Goal: Complete application form

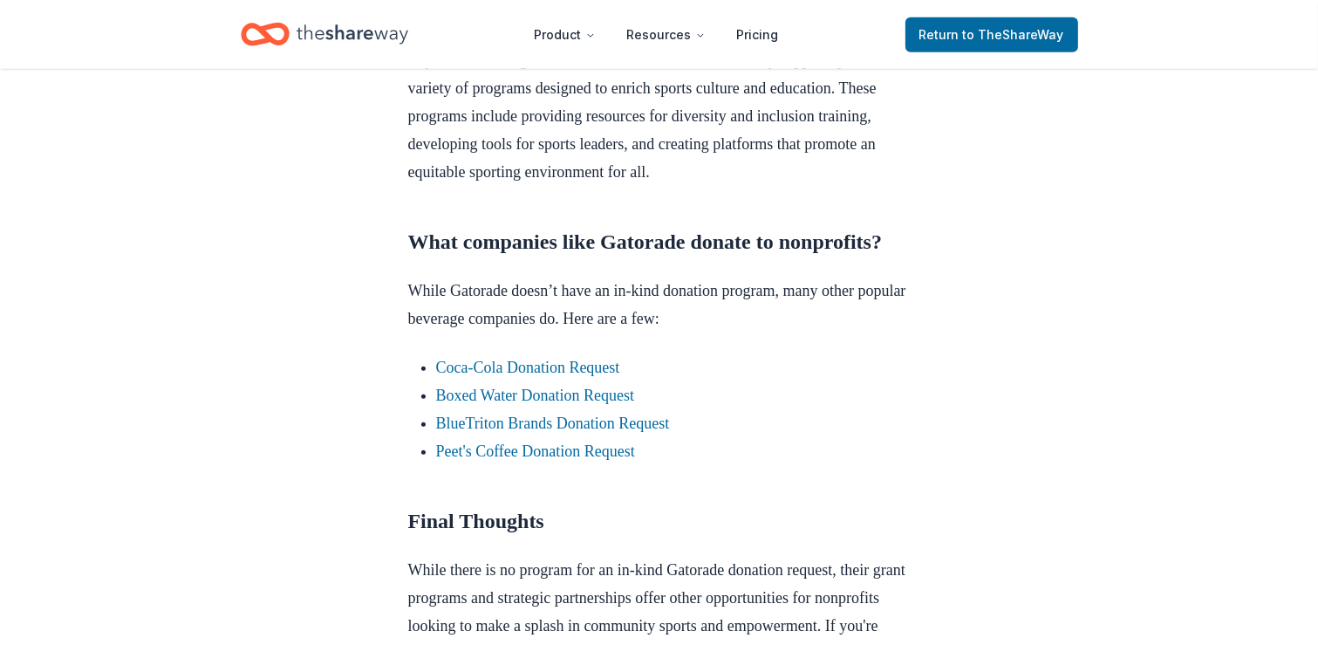
scroll to position [1483, 0]
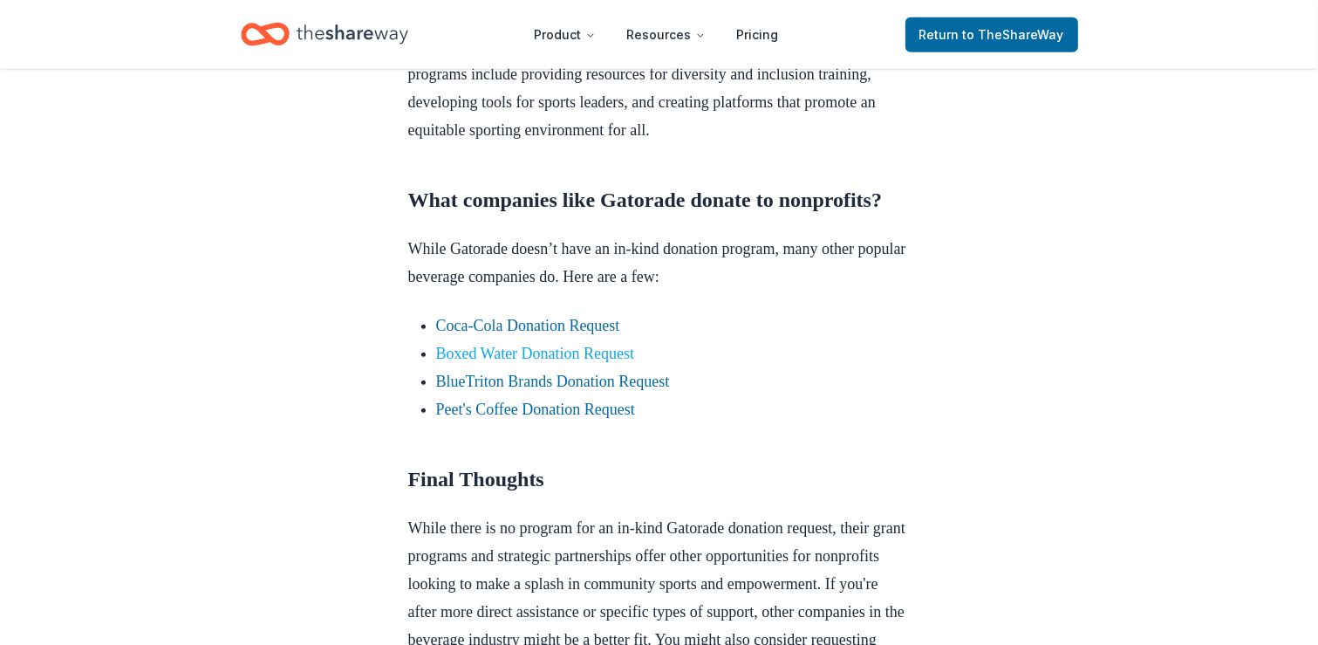
click at [550, 362] on link "Boxed Water Donation Request" at bounding box center [535, 353] width 199 height 17
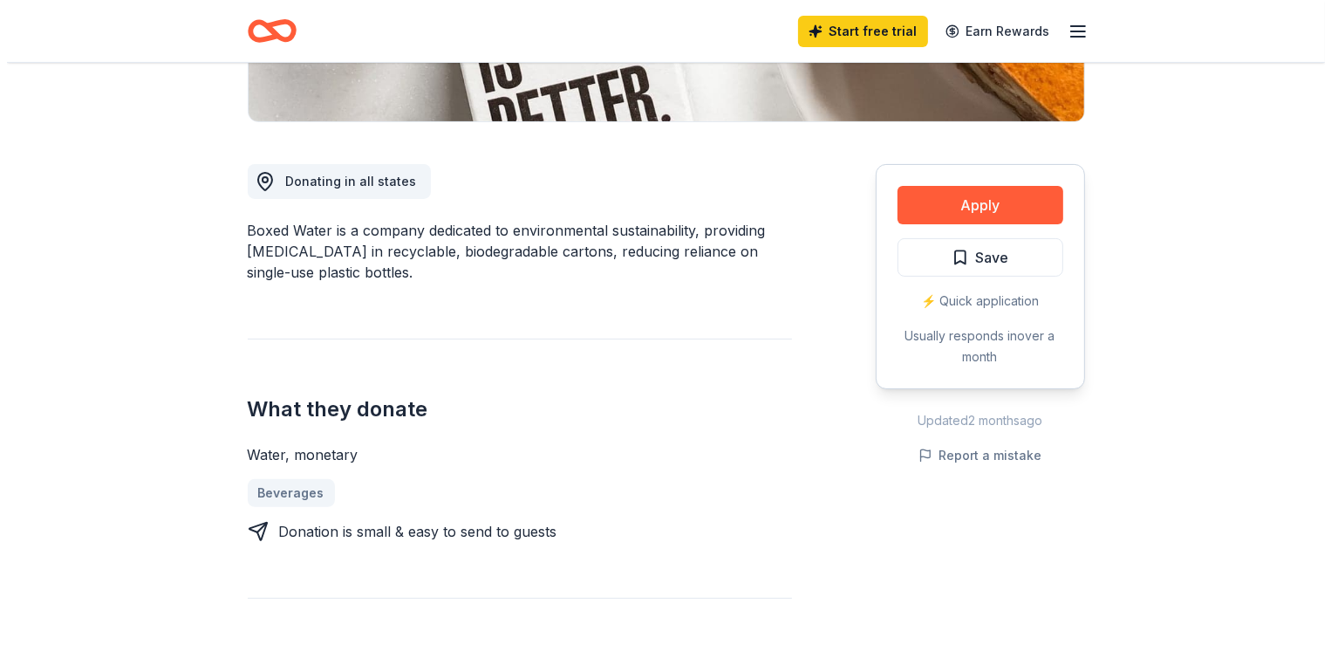
scroll to position [436, 0]
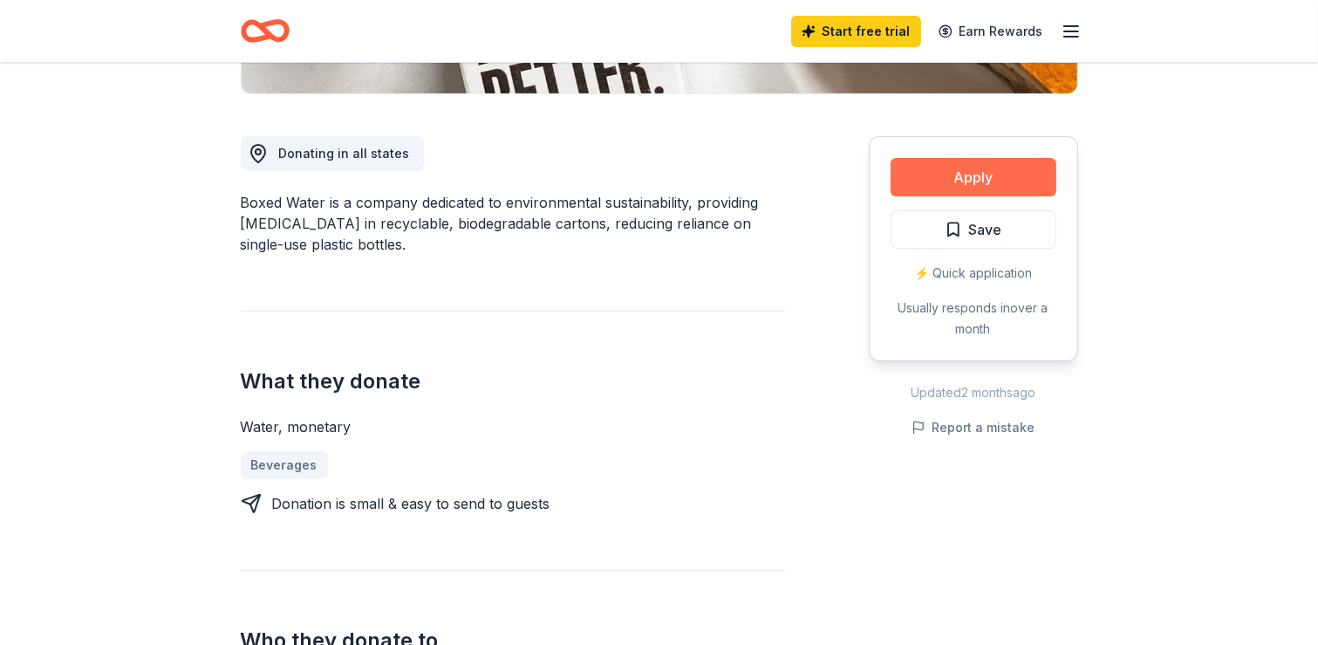
click at [967, 173] on button "Apply" at bounding box center [974, 177] width 166 height 38
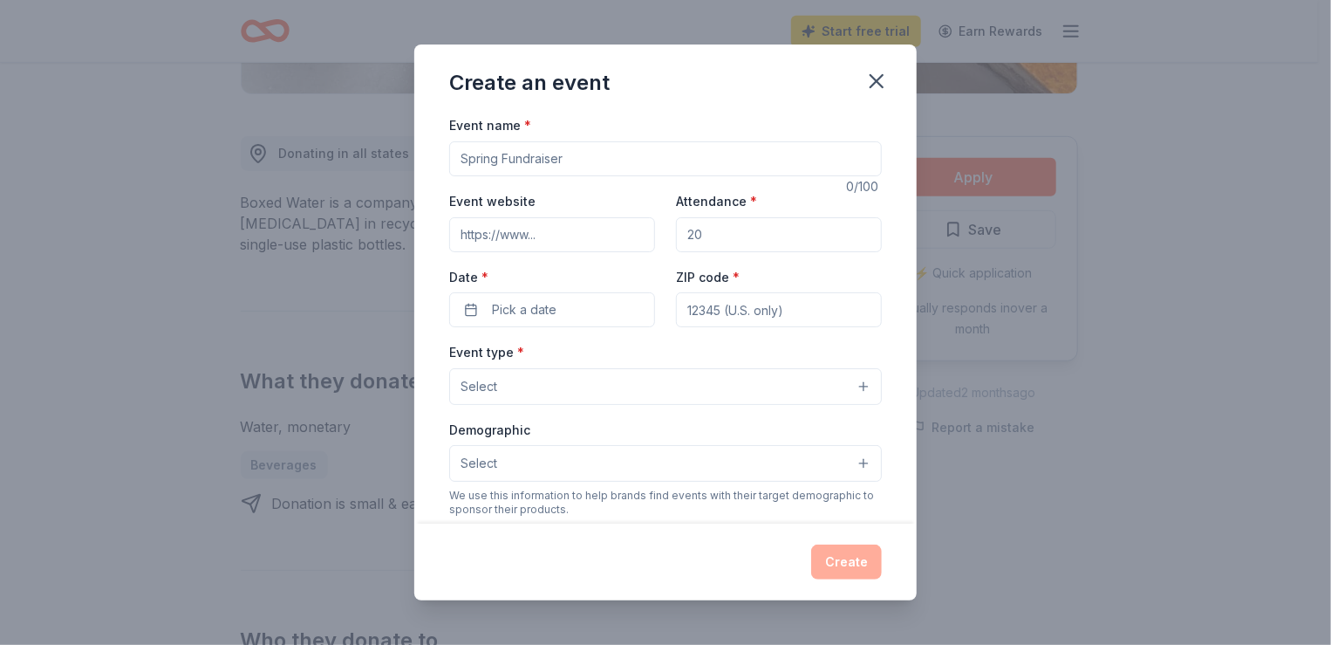
click at [578, 151] on input "Event name *" at bounding box center [665, 158] width 433 height 35
type input "Athletics Program"
click at [556, 236] on input "Event website" at bounding box center [552, 234] width 206 height 35
type input "thecubs.org"
drag, startPoint x: 701, startPoint y: 230, endPoint x: 681, endPoint y: 237, distance: 21.2
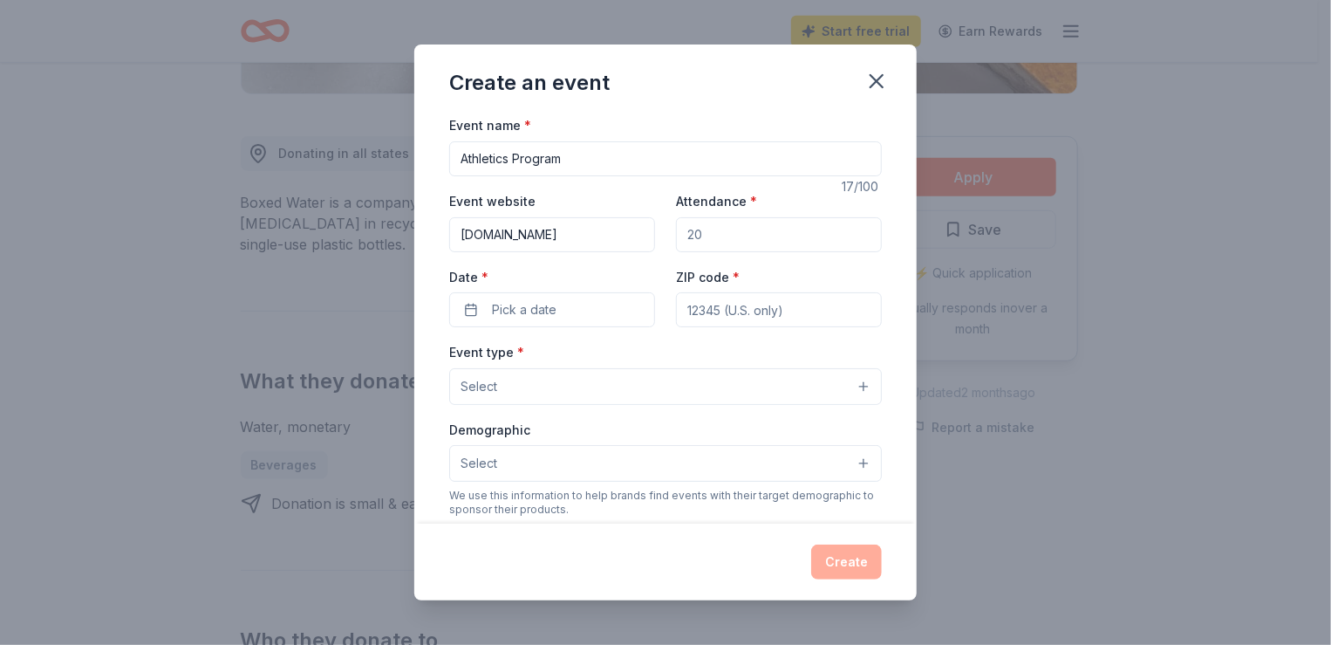
click at [676, 234] on input "Attendance *" at bounding box center [779, 234] width 206 height 35
click at [699, 239] on input "Attendance *" at bounding box center [779, 234] width 206 height 35
type input "300"
click at [469, 313] on button "Pick a date" at bounding box center [552, 309] width 206 height 35
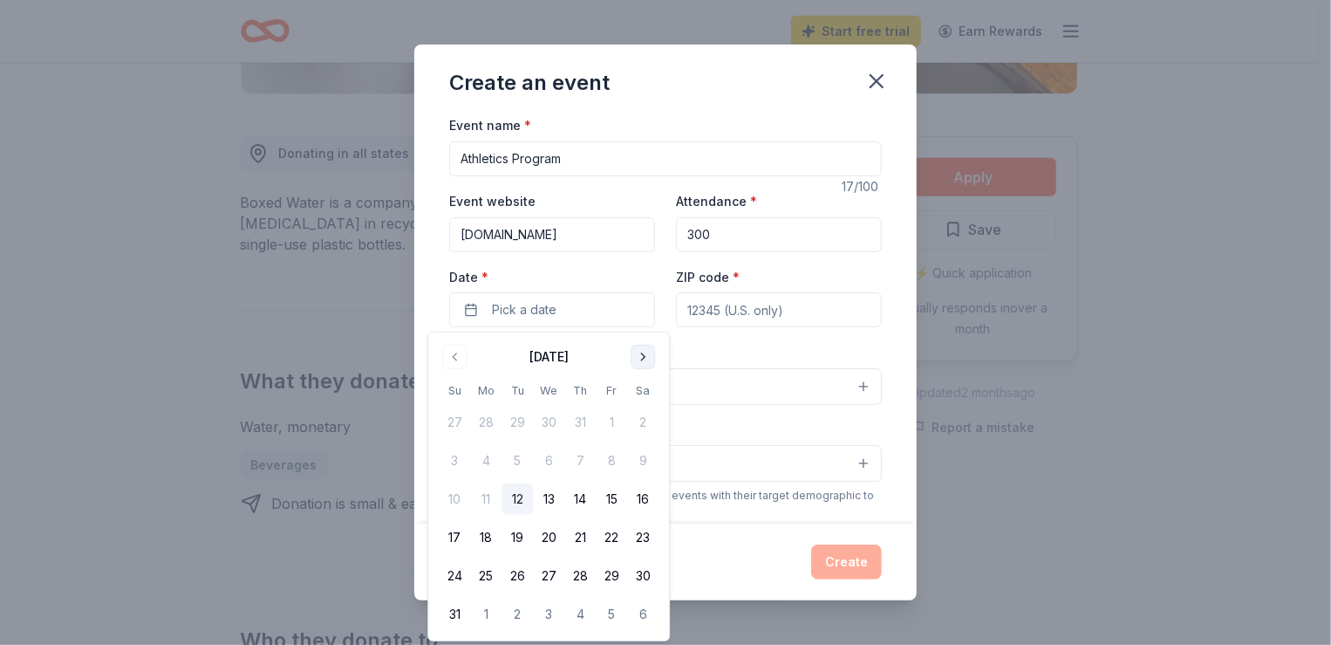
click at [642, 359] on button "Go to next month" at bounding box center [643, 357] width 24 height 24
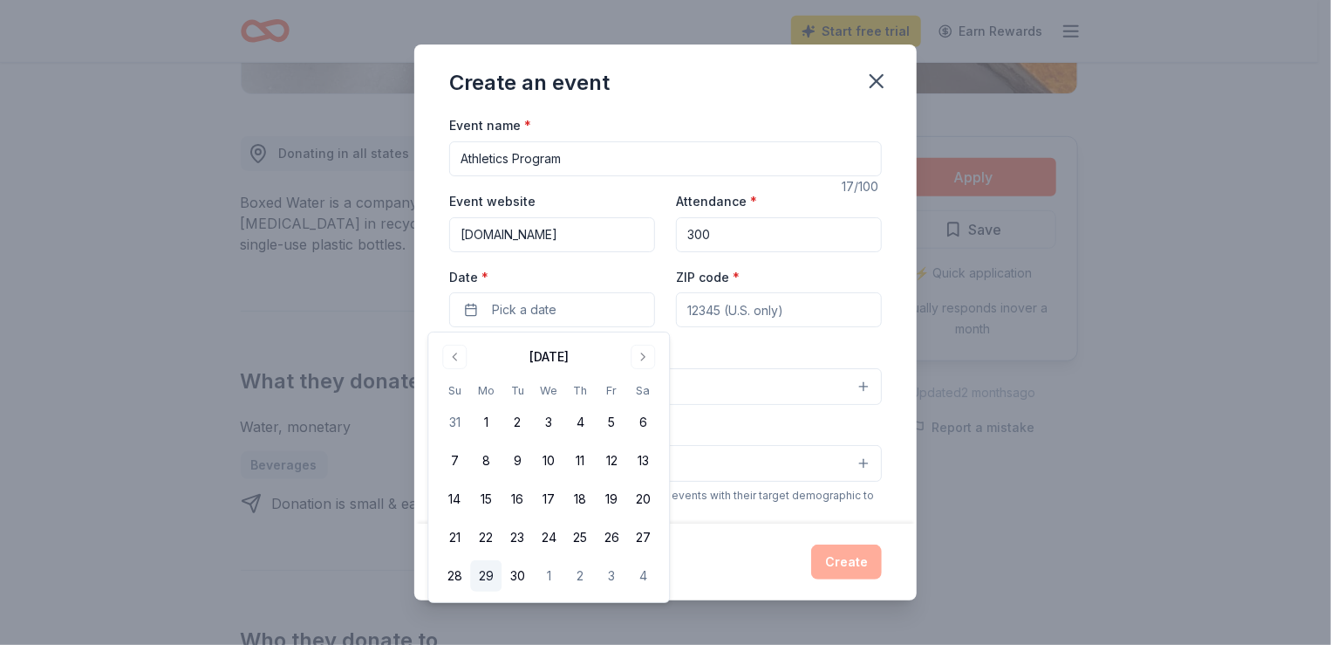
click at [475, 585] on button "29" at bounding box center [485, 575] width 31 height 31
click at [751, 325] on input "ZIP code *" at bounding box center [779, 309] width 206 height 35
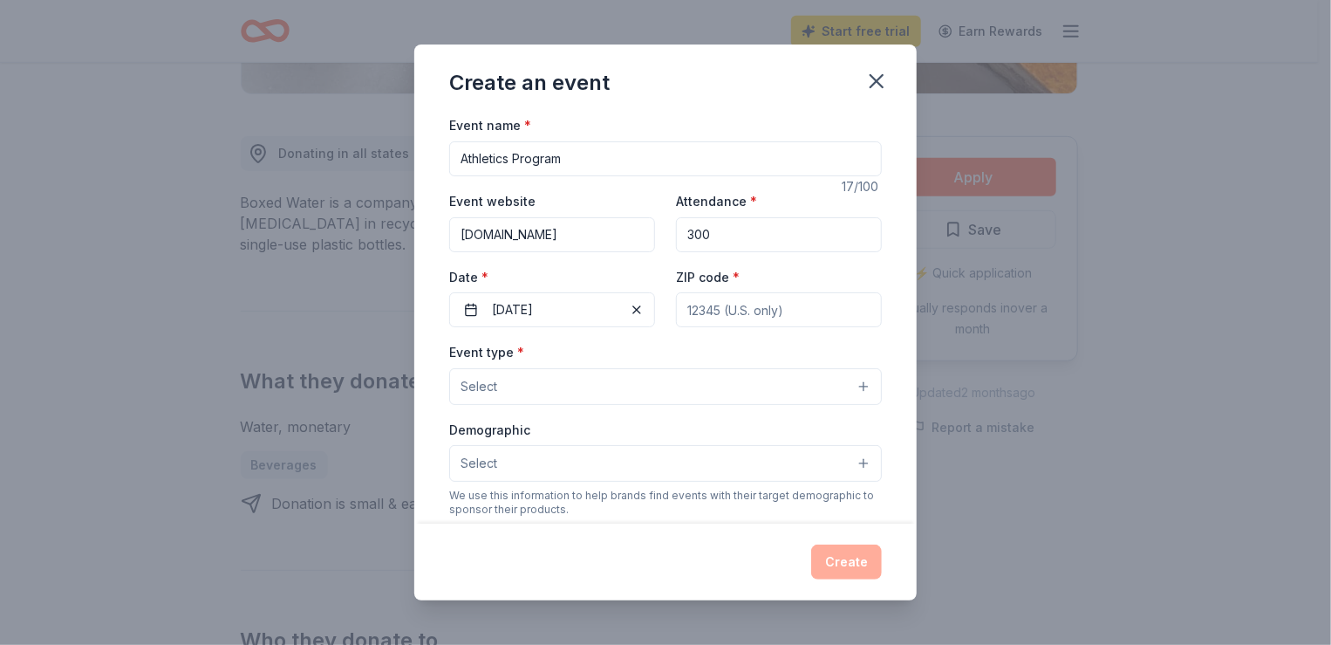
type input "94044"
click at [542, 396] on button "Select" at bounding box center [665, 386] width 433 height 37
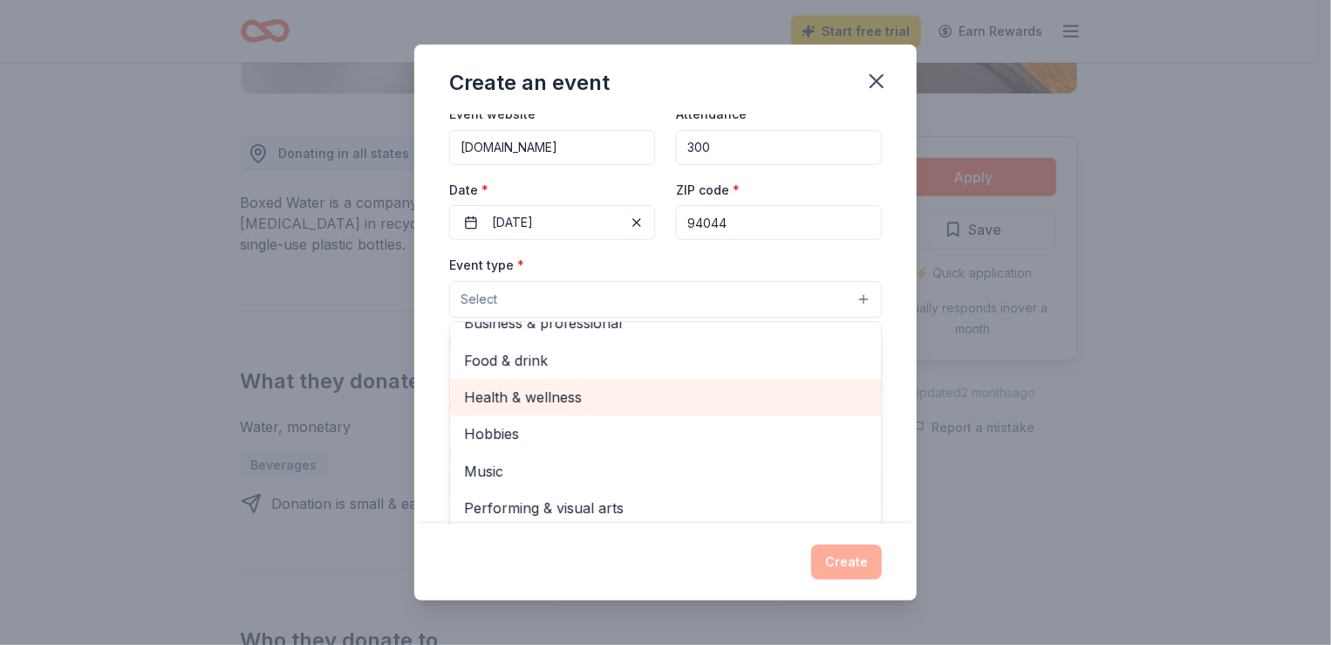
scroll to position [174, 0]
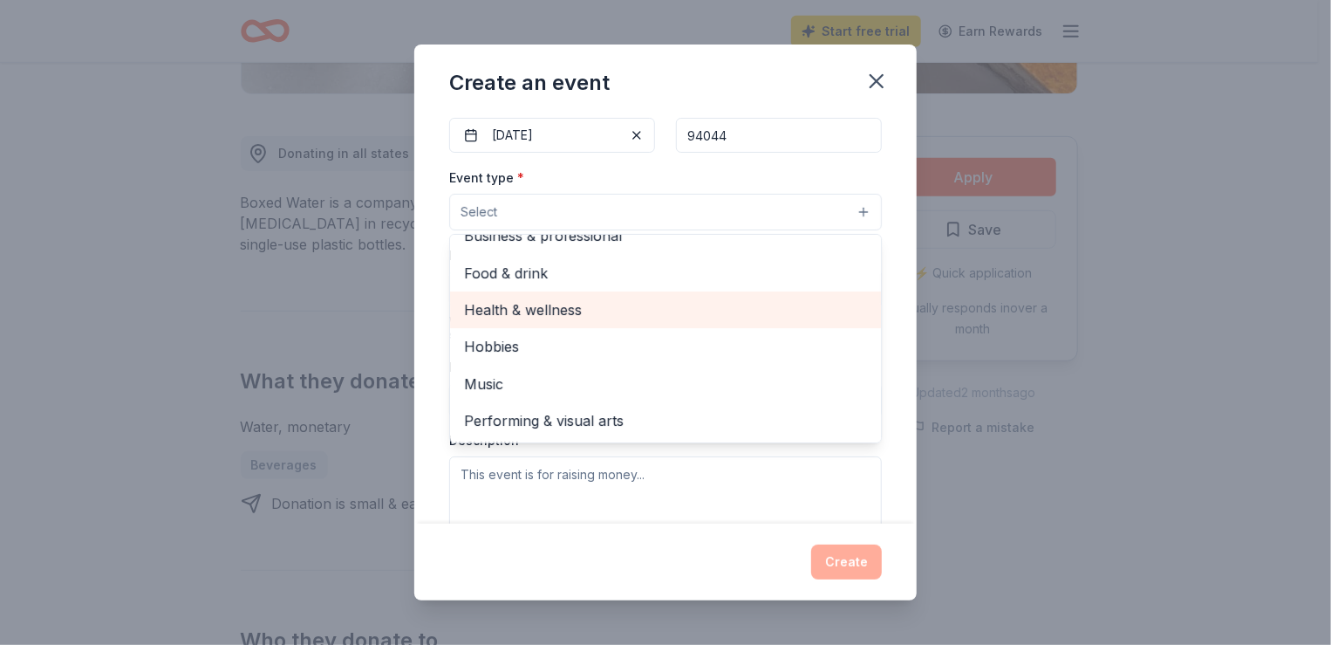
click at [530, 311] on span "Health & wellness" at bounding box center [665, 309] width 403 height 23
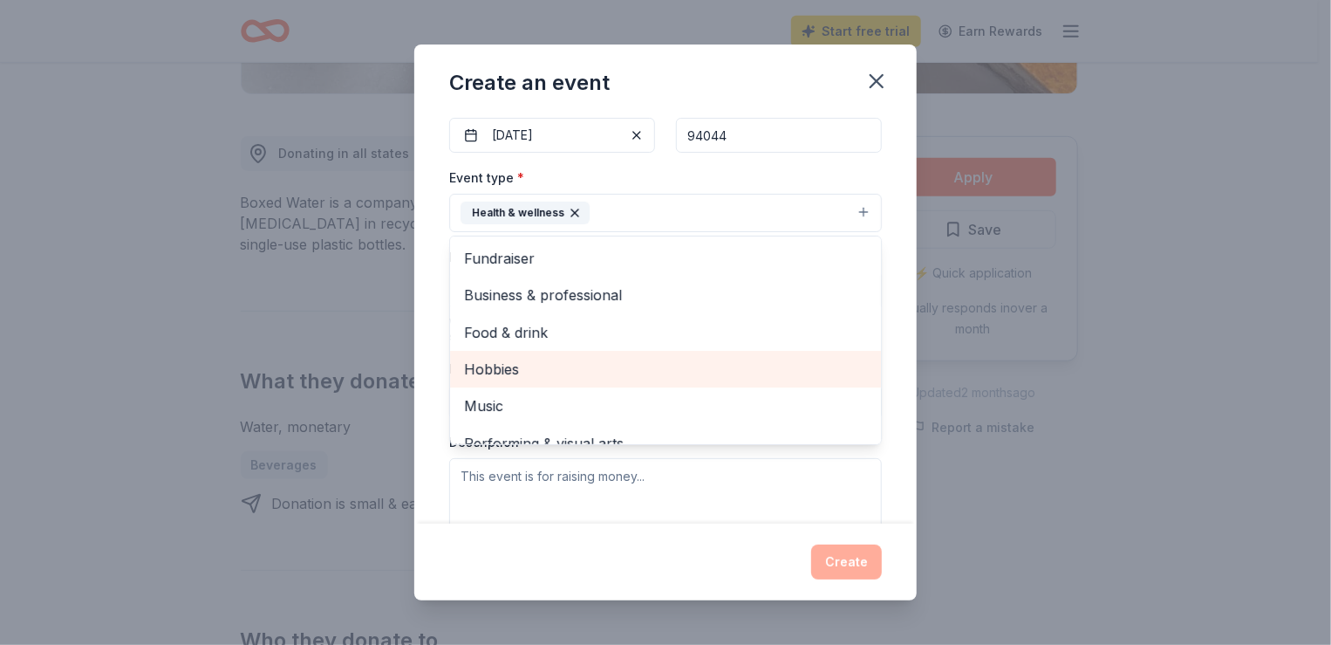
scroll to position [21, 0]
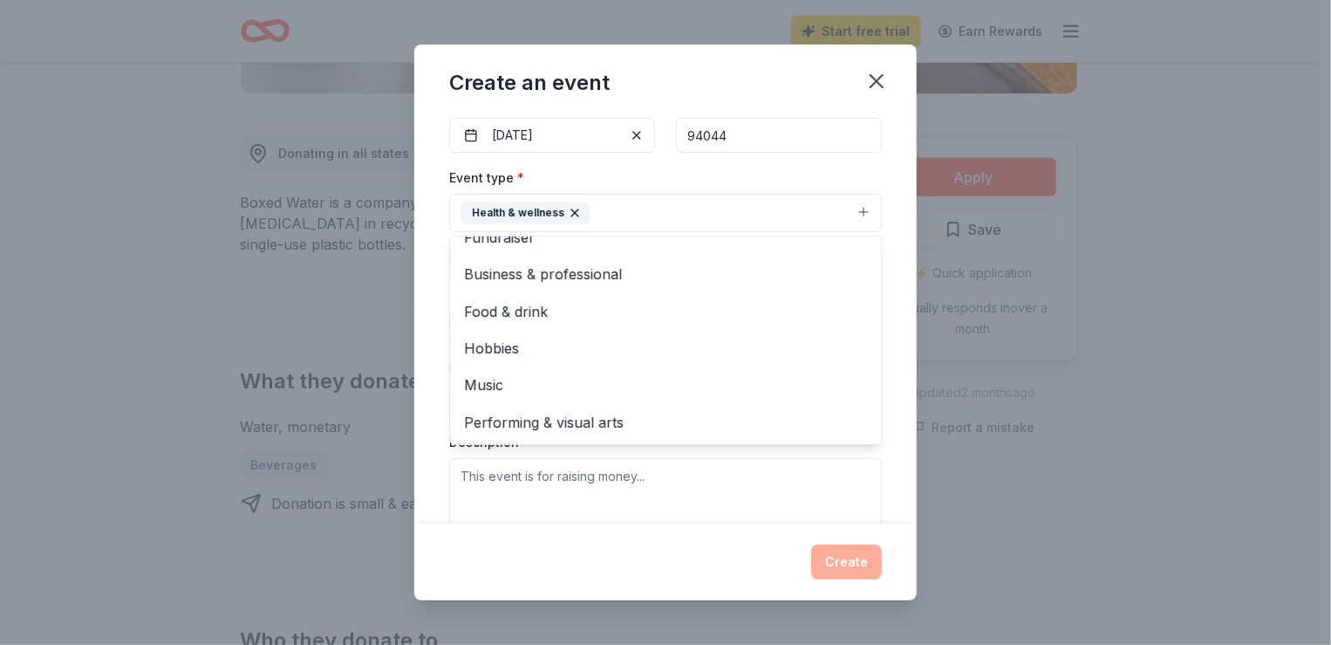
click at [433, 358] on div "Event name * Athletics Program 17 /100 Event website thecubs.org Attendance * 3…" at bounding box center [665, 318] width 502 height 408
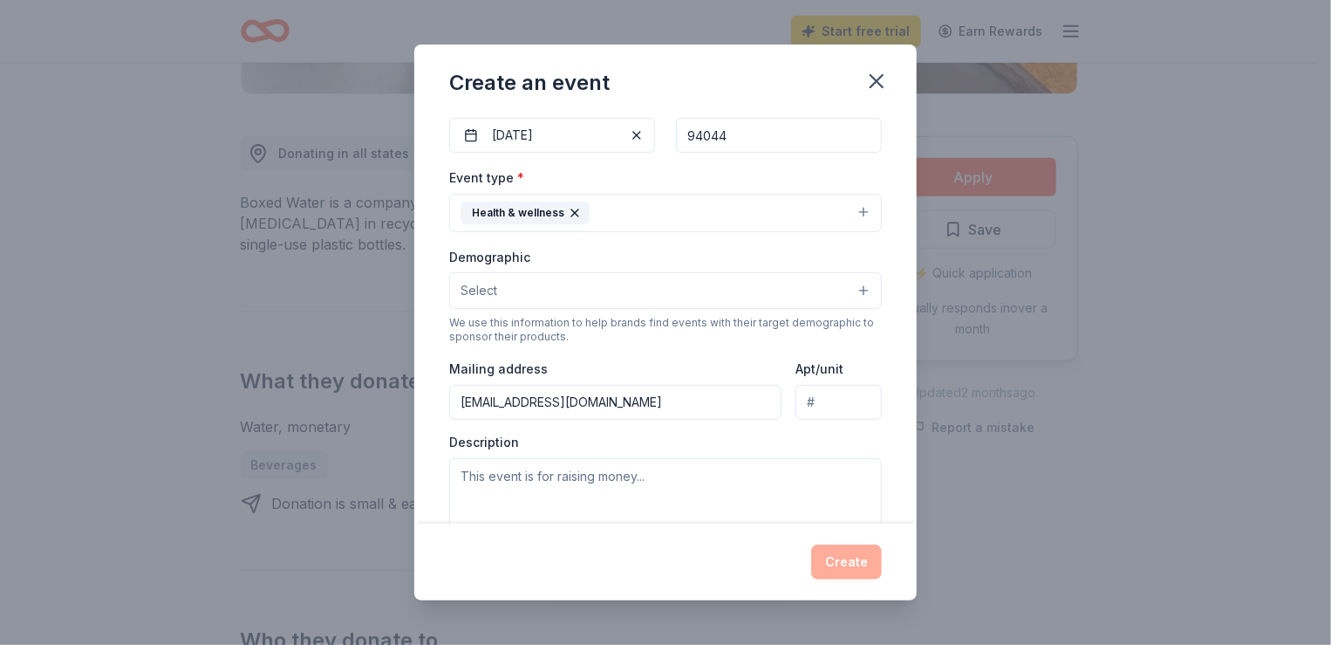
click at [495, 299] on span "Select" at bounding box center [479, 290] width 37 height 21
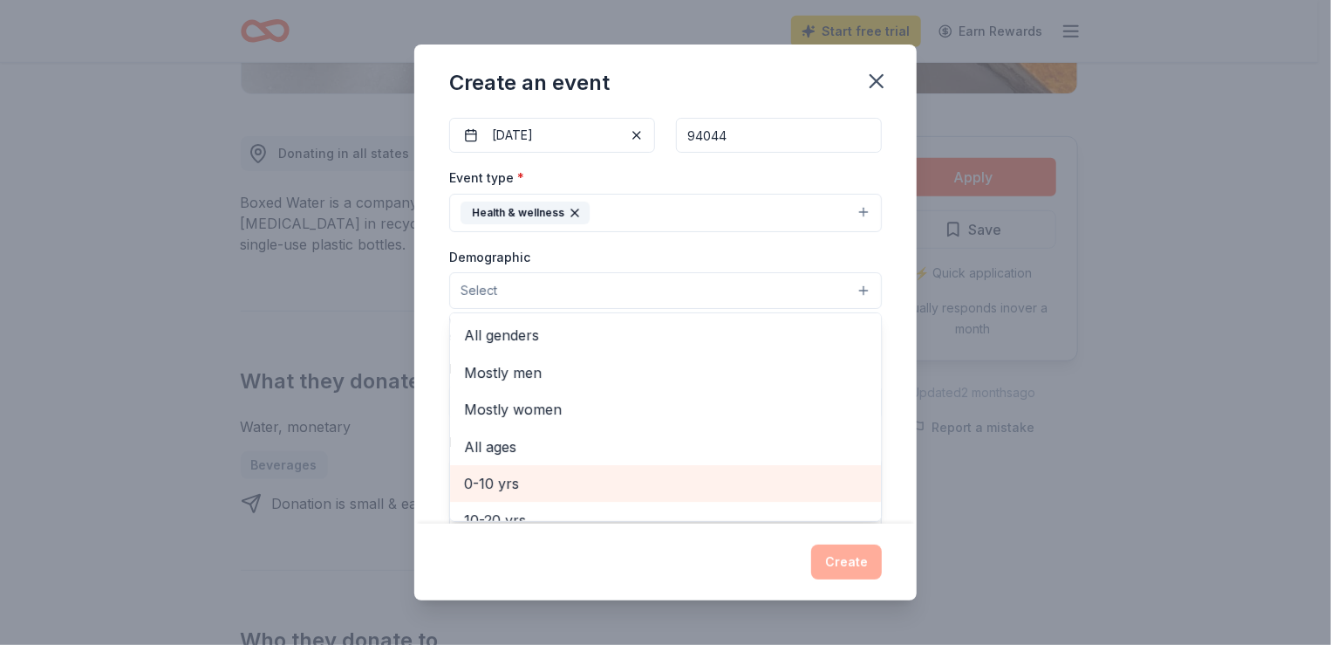
scroll to position [87, 0]
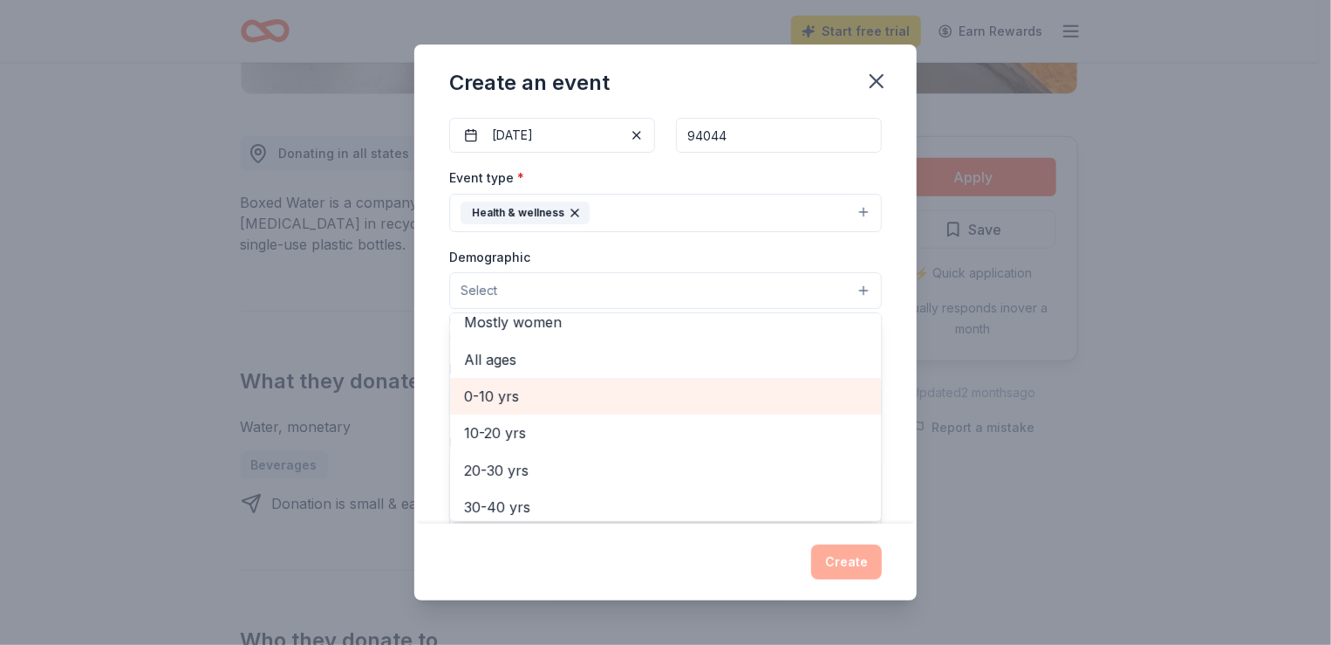
click at [497, 400] on span "0-10 yrs" at bounding box center [665, 396] width 403 height 23
click at [500, 399] on span "10-20 yrs" at bounding box center [665, 397] width 403 height 23
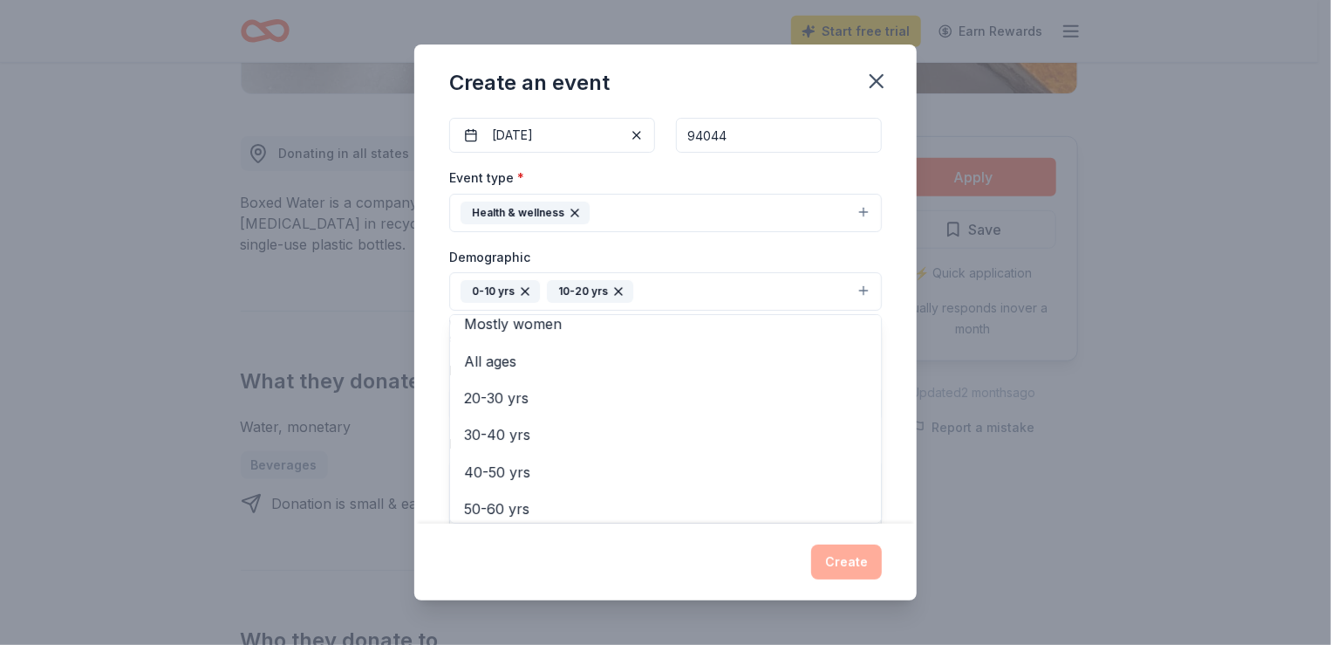
click at [625, 247] on div "Demographic 0-10 yrs 10-20 yrs All genders Mostly men Mostly women All ages 20-…" at bounding box center [665, 278] width 433 height 65
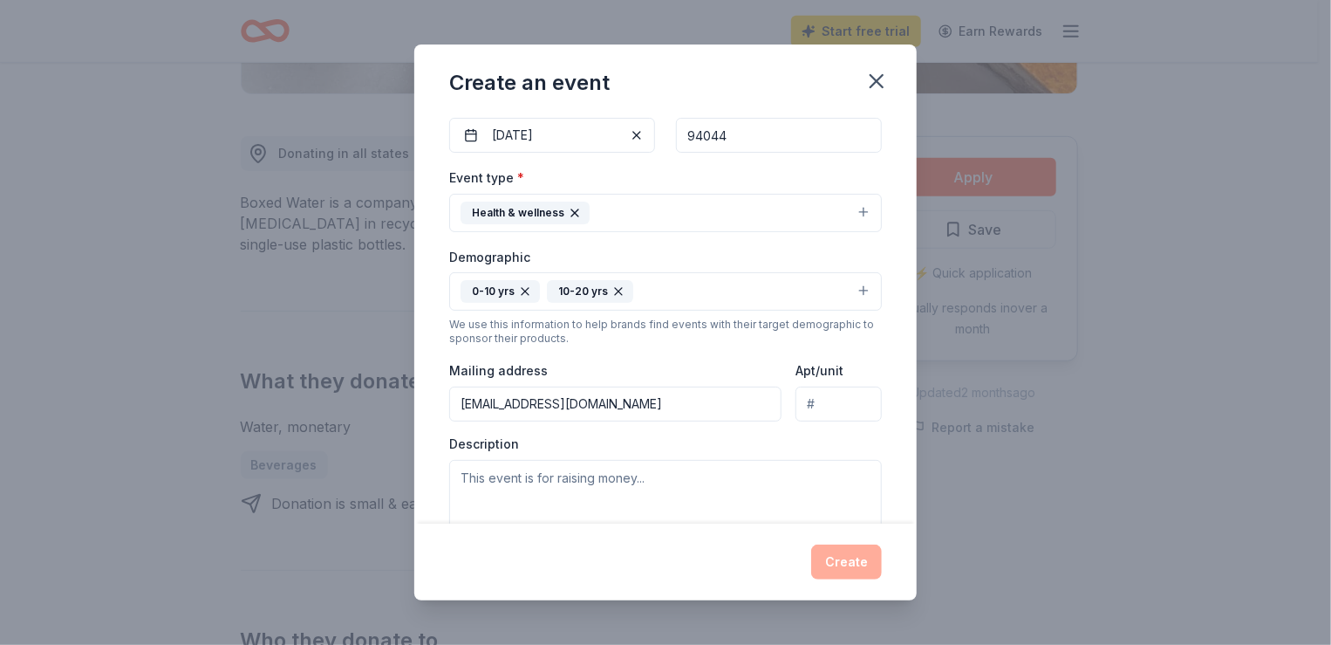
drag, startPoint x: 663, startPoint y: 414, endPoint x: 412, endPoint y: 400, distance: 251.6
click at [412, 400] on div "Create an event Event name * Athletics Program 17 /100 Event website thecubs.or…" at bounding box center [665, 322] width 1331 height 645
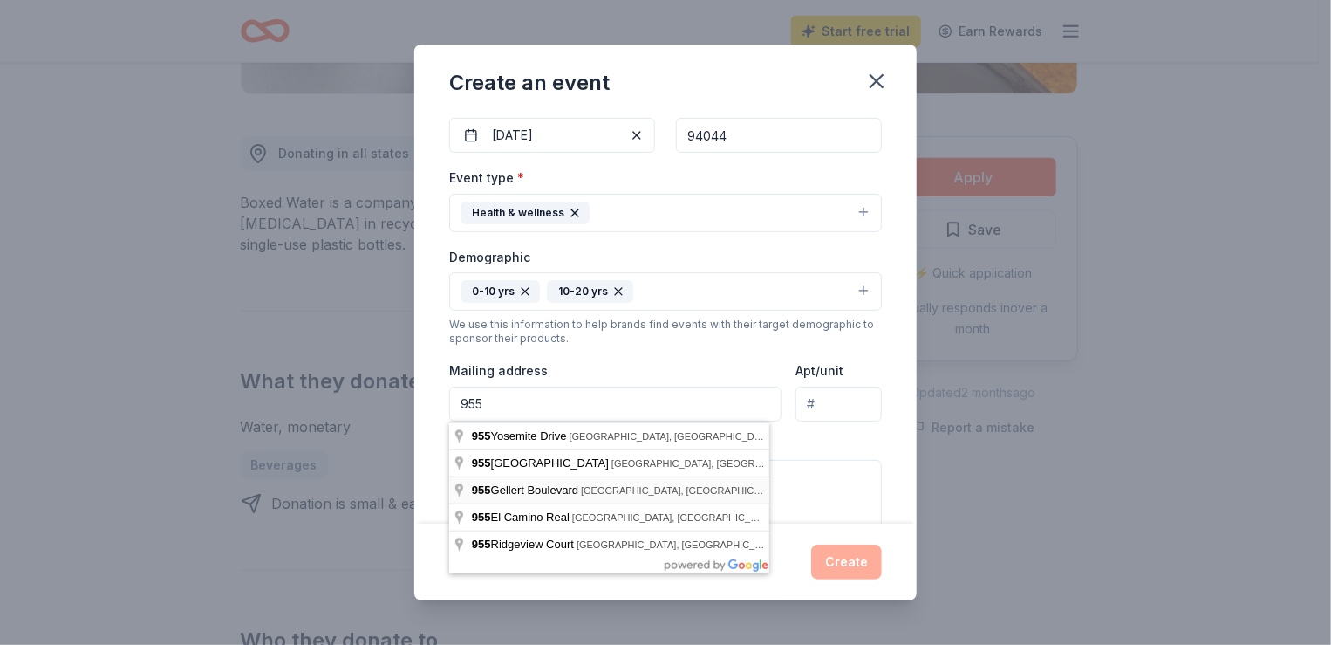
type input "955 Yosemite Drive, Pacifica, CA, USA"
click at [705, 350] on div "Event type * Health & wellness Demographic 0-10 yrs 10-20 yrs We use this infor…" at bounding box center [665, 352] width 433 height 371
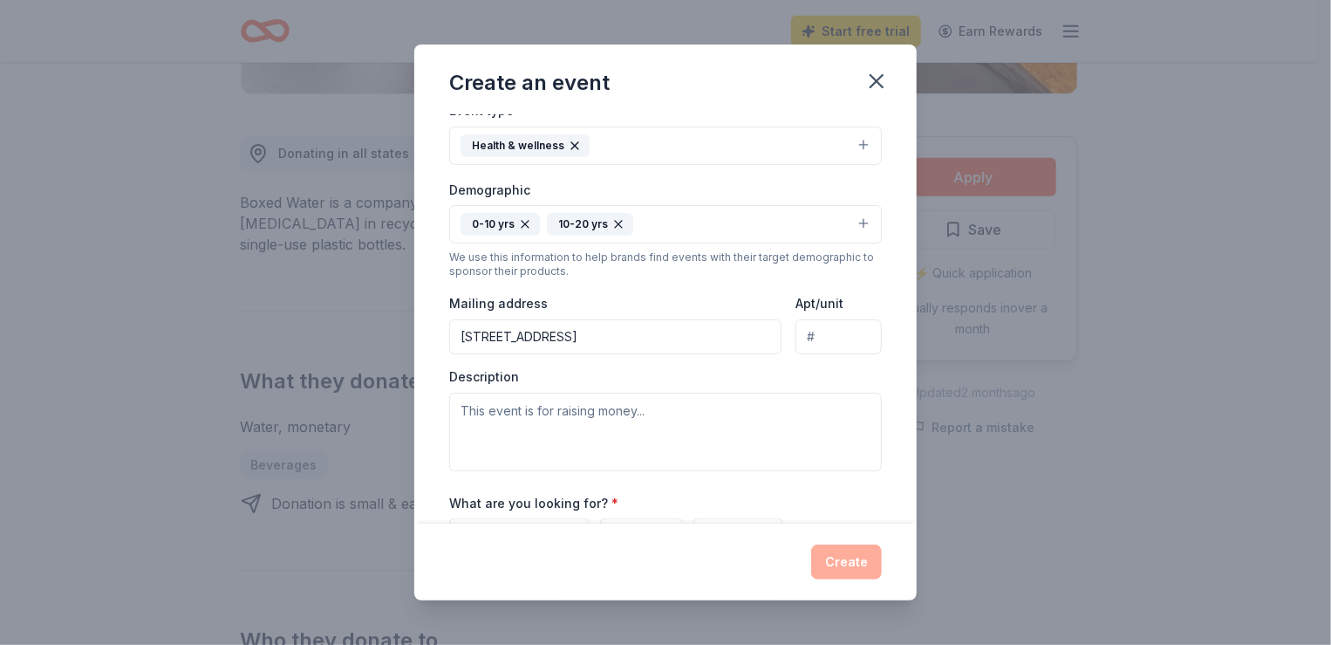
scroll to position [349, 0]
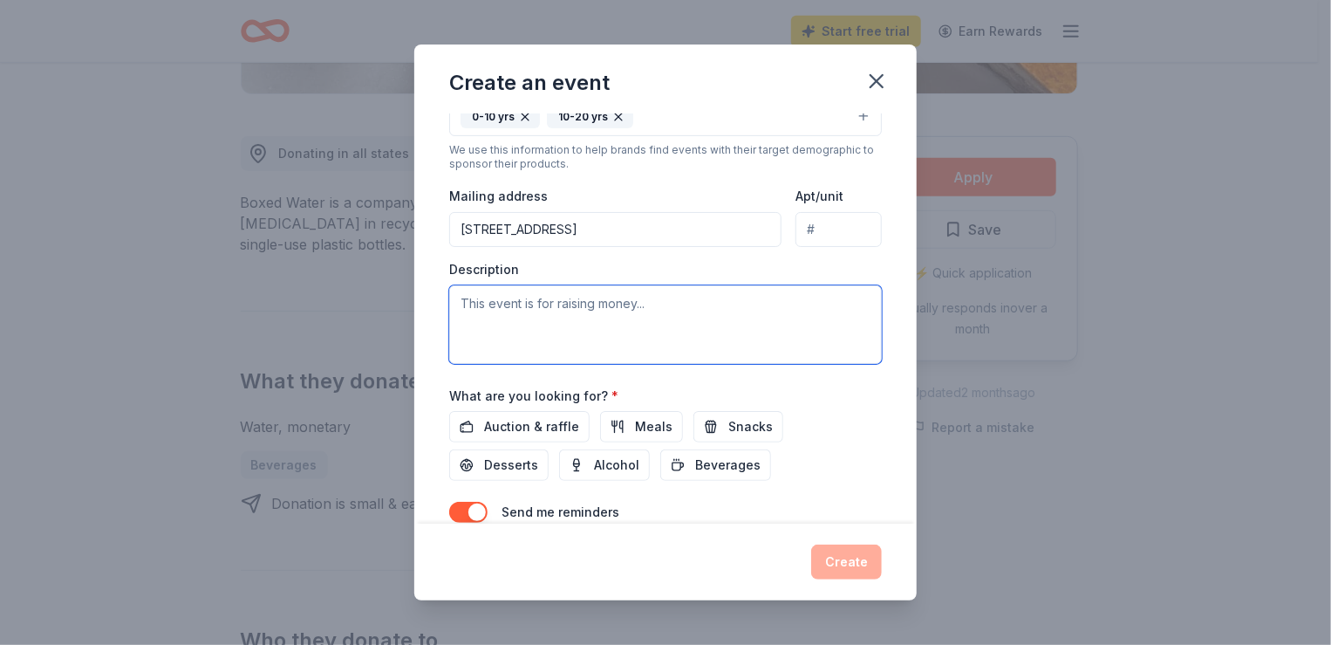
click at [550, 327] on textarea at bounding box center [665, 324] width 433 height 79
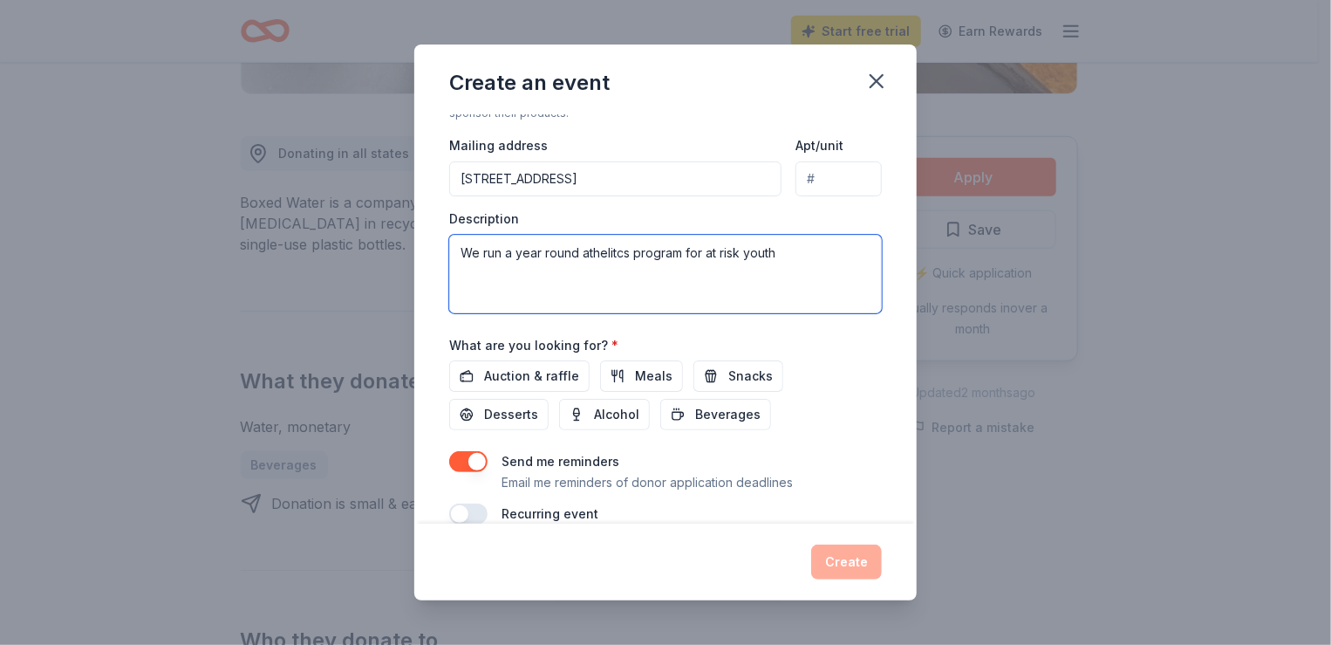
scroll to position [427, 0]
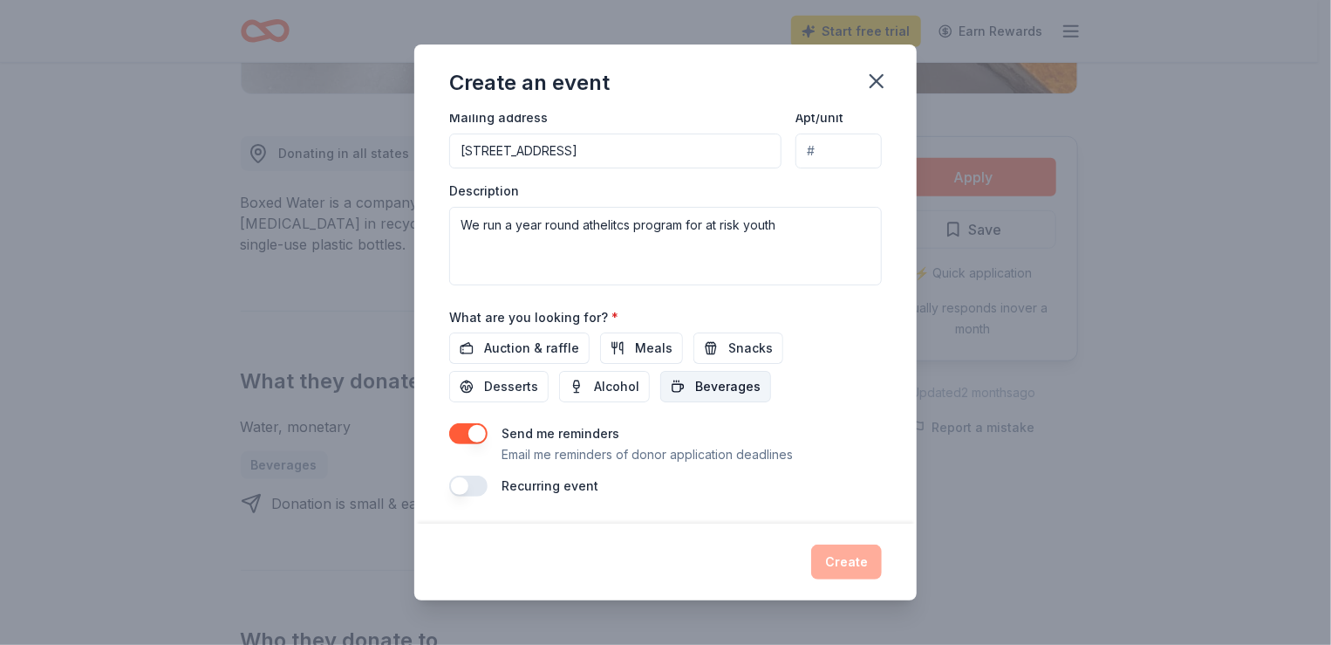
click at [673, 390] on button "Beverages" at bounding box center [715, 386] width 111 height 31
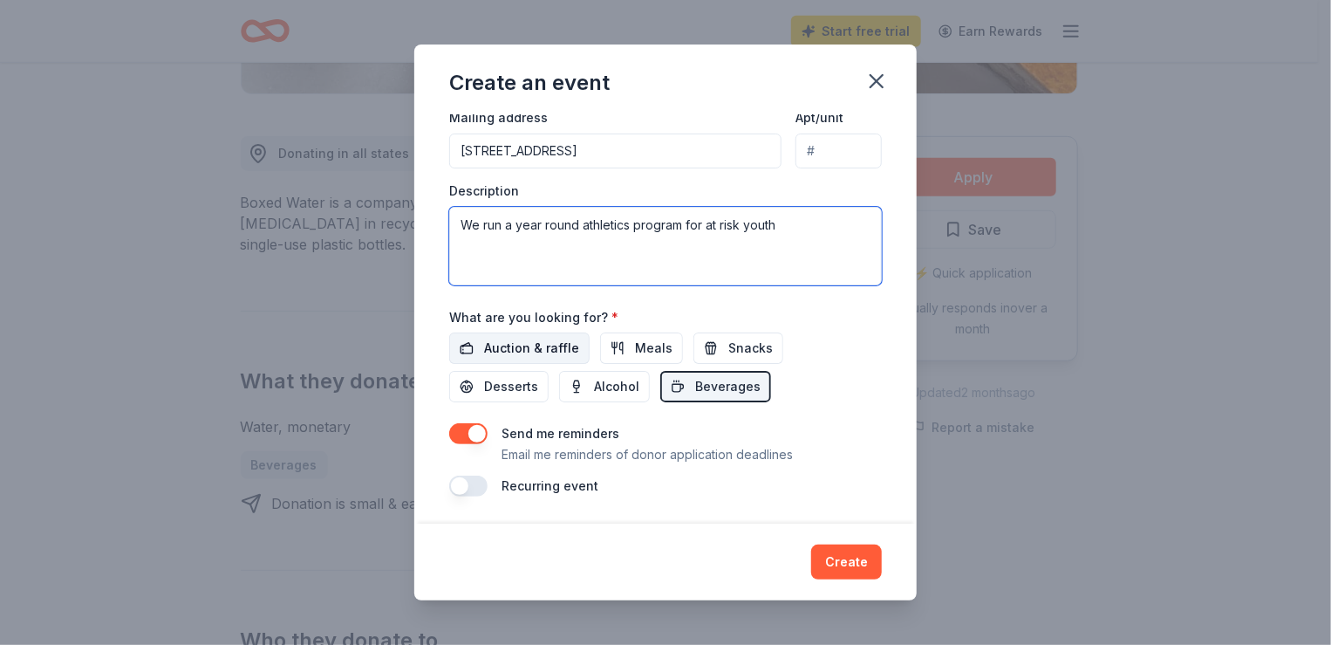
type textarea "We run a year round athletics program for at risk youth"
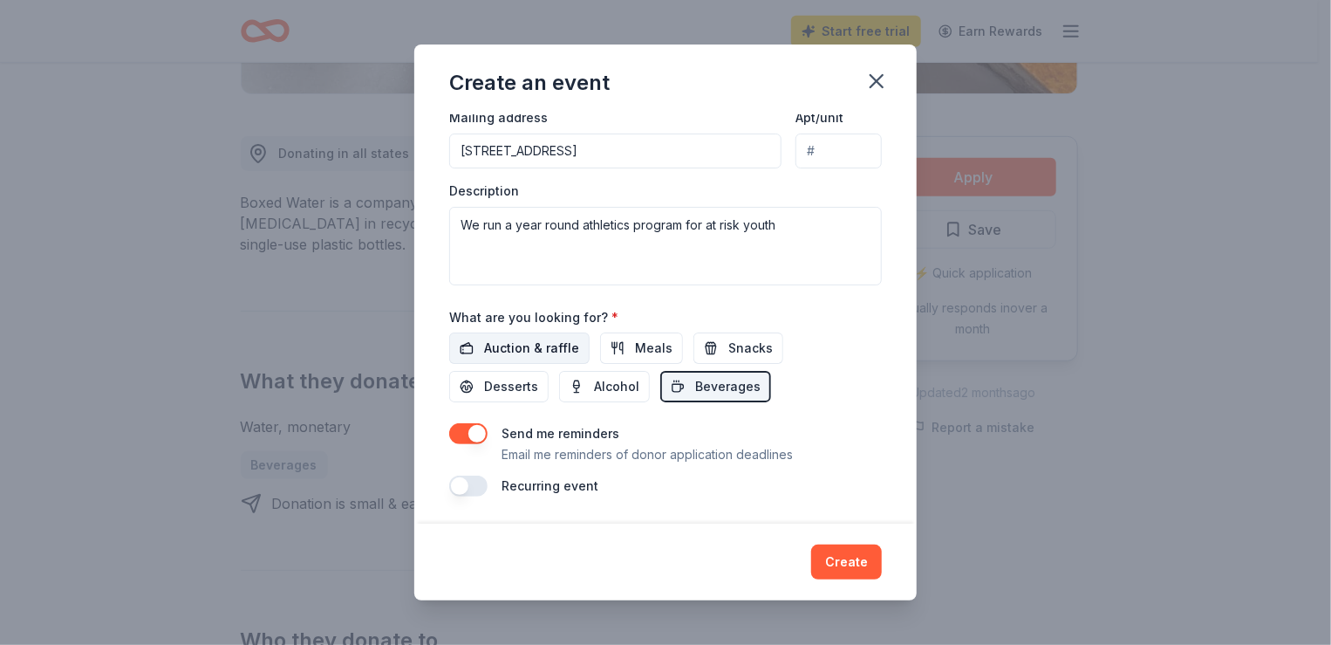
click at [555, 346] on span "Auction & raffle" at bounding box center [531, 348] width 95 height 21
click at [509, 386] on span "Desserts" at bounding box center [511, 386] width 54 height 21
click at [635, 355] on span "Meals" at bounding box center [654, 348] width 38 height 21
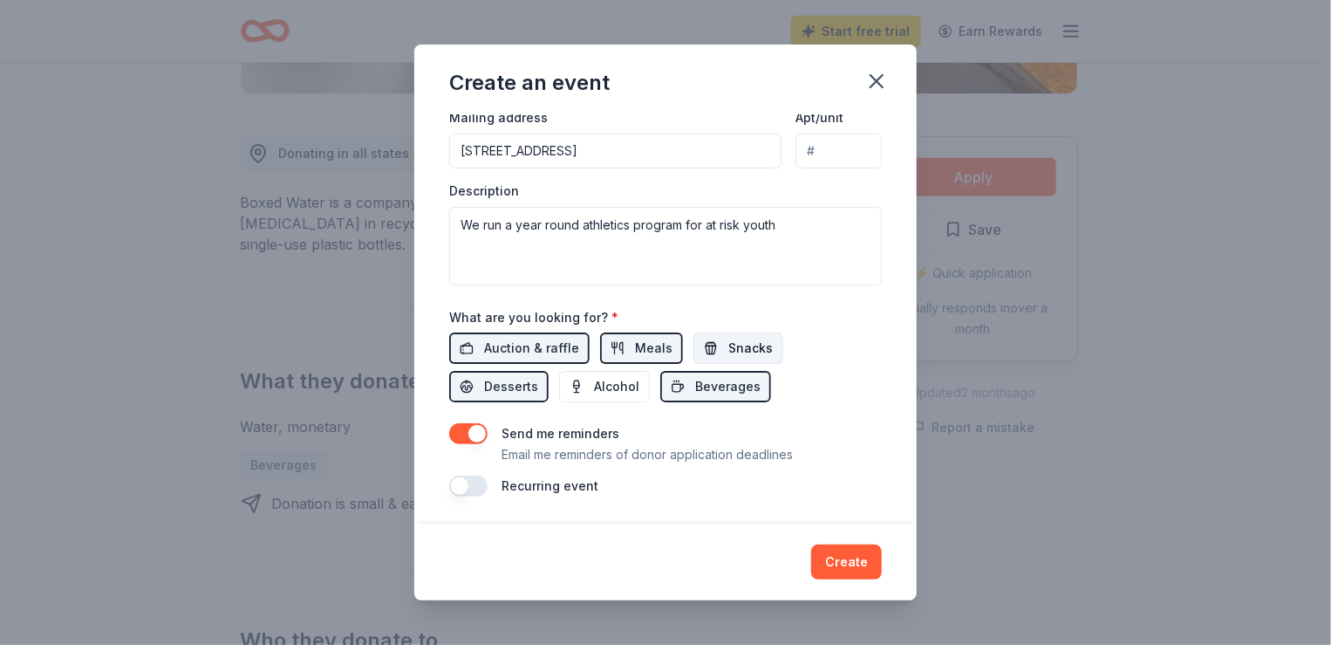
click at [705, 345] on button "Snacks" at bounding box center [738, 347] width 90 height 31
drag, startPoint x: 478, startPoint y: 433, endPoint x: 572, endPoint y: 448, distance: 95.4
click at [572, 448] on div "Send me reminders Email me reminders of donor application deadlines" at bounding box center [665, 444] width 433 height 42
click at [858, 550] on button "Create" at bounding box center [846, 561] width 71 height 35
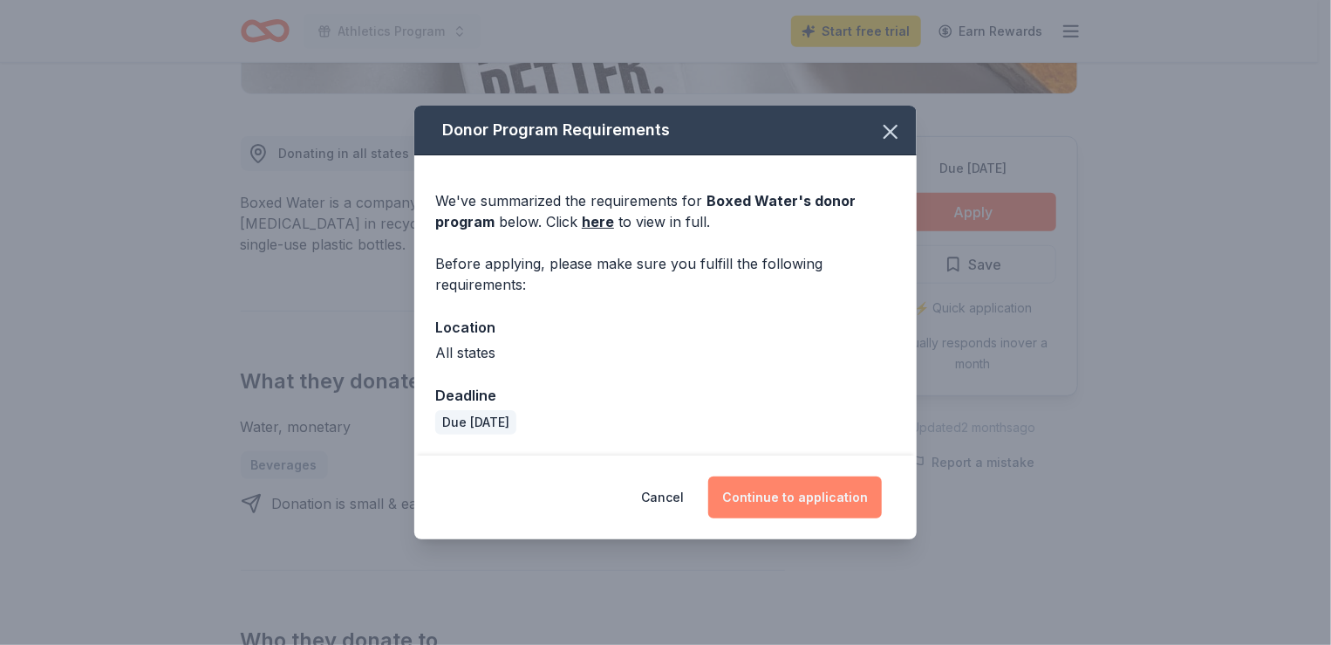
click at [758, 490] on button "Continue to application" at bounding box center [795, 497] width 174 height 42
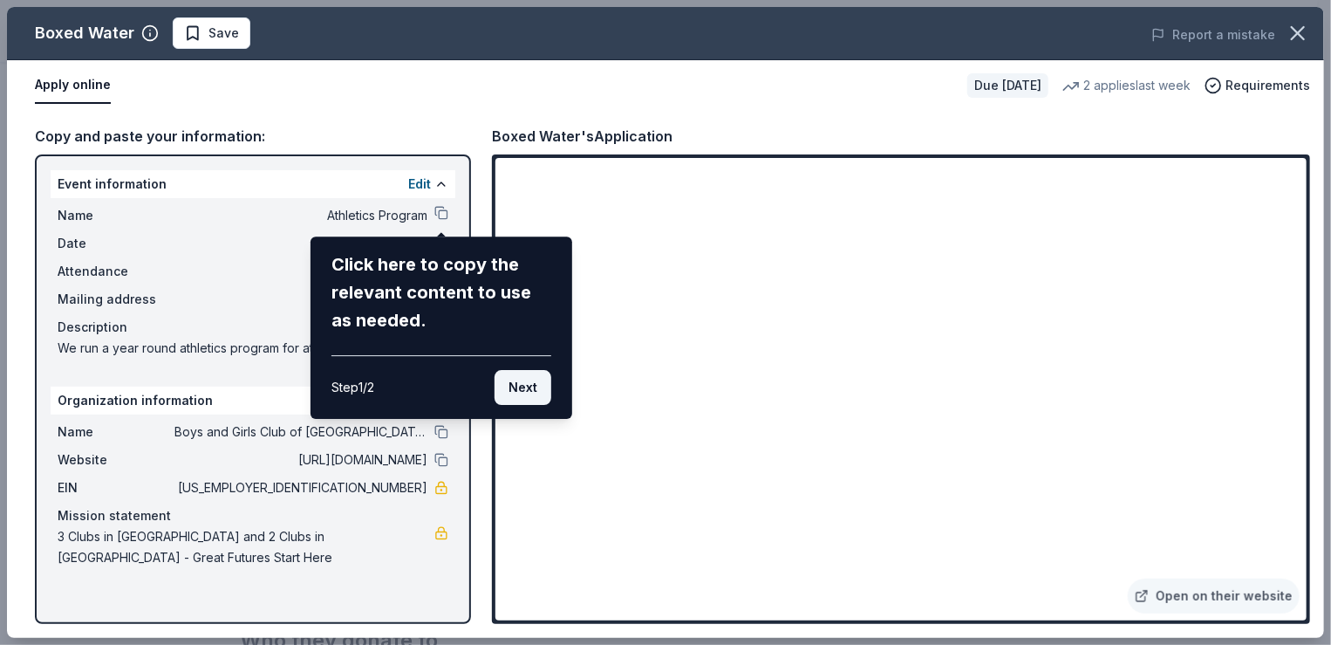
click at [509, 386] on button "Next" at bounding box center [523, 387] width 57 height 35
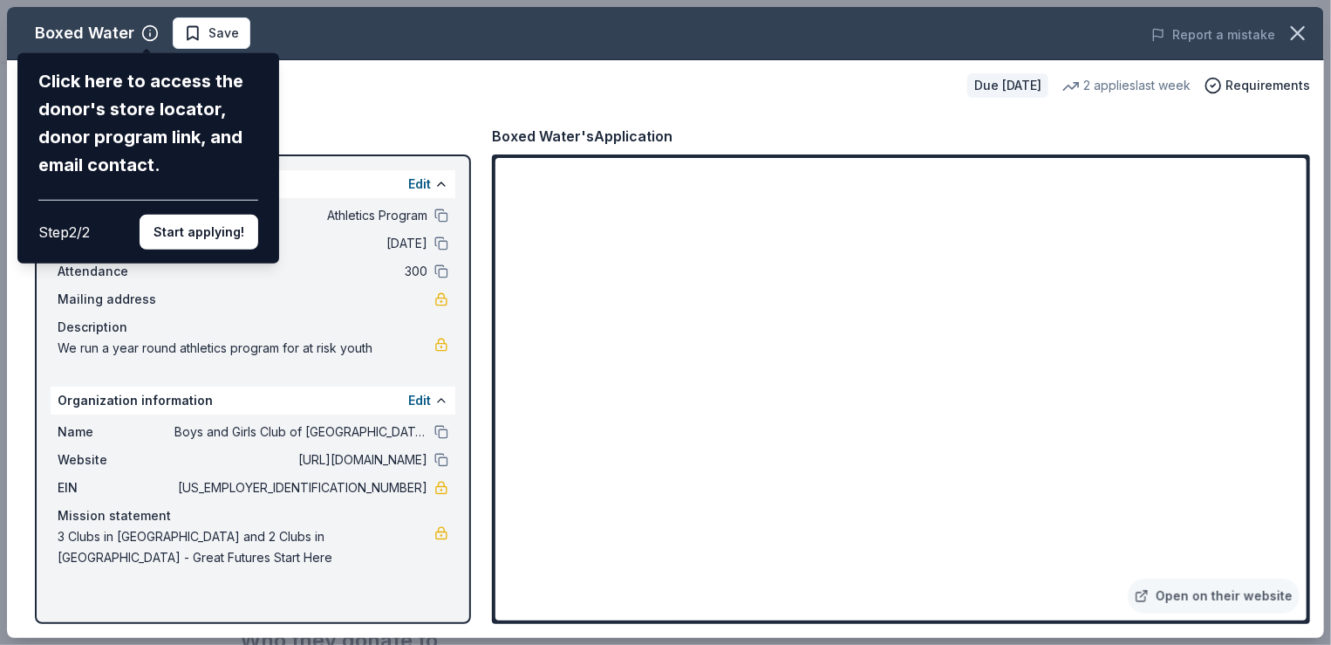
drag, startPoint x: 1298, startPoint y: 472, endPoint x: 1310, endPoint y: 516, distance: 45.3
click at [1310, 516] on div "Boxed Water Click here to access the donor's store locator, donor program link,…" at bounding box center [665, 322] width 1317 height 631
click at [197, 234] on button "Start applying!" at bounding box center [199, 232] width 119 height 35
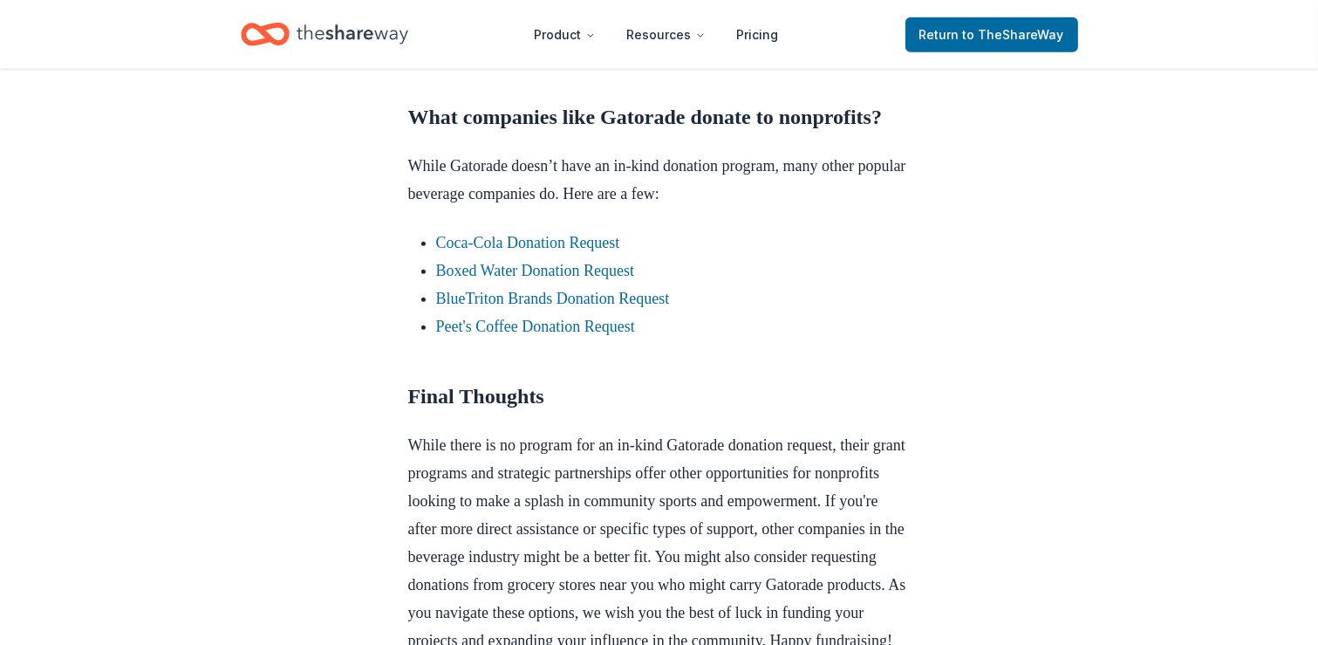
scroll to position [1570, 0]
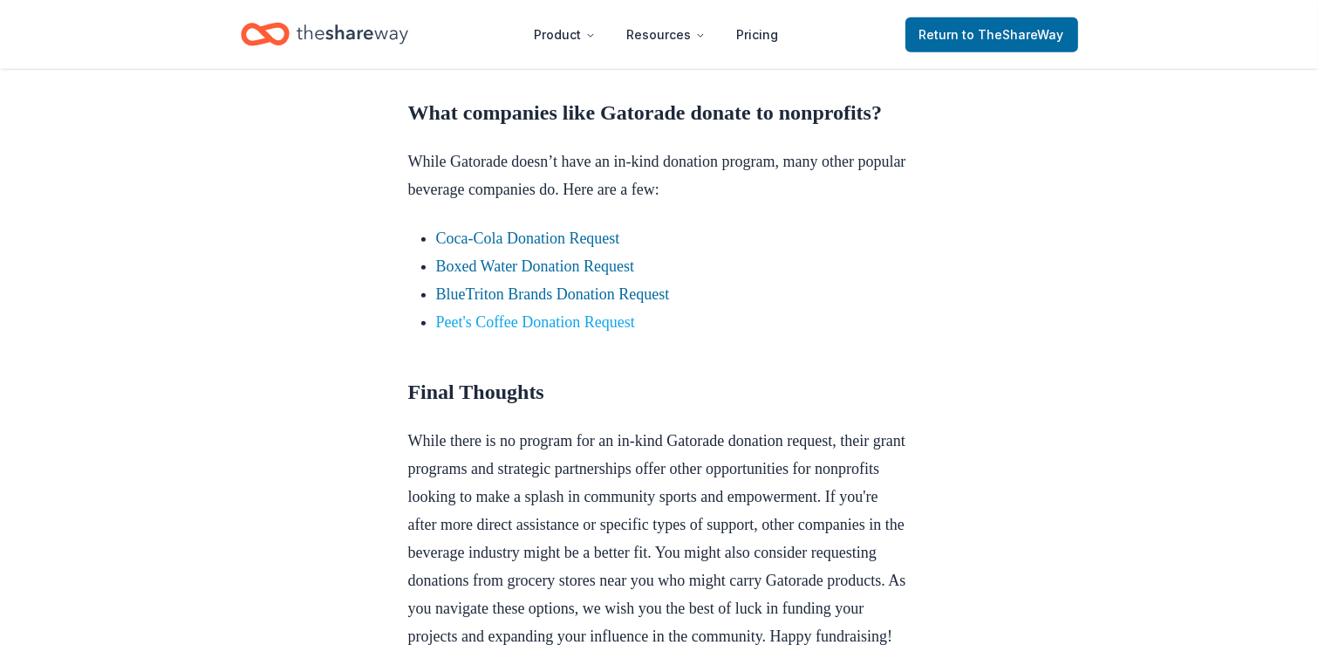
click at [580, 331] on link "Peet's Coffee Donation Request" at bounding box center [535, 321] width 199 height 17
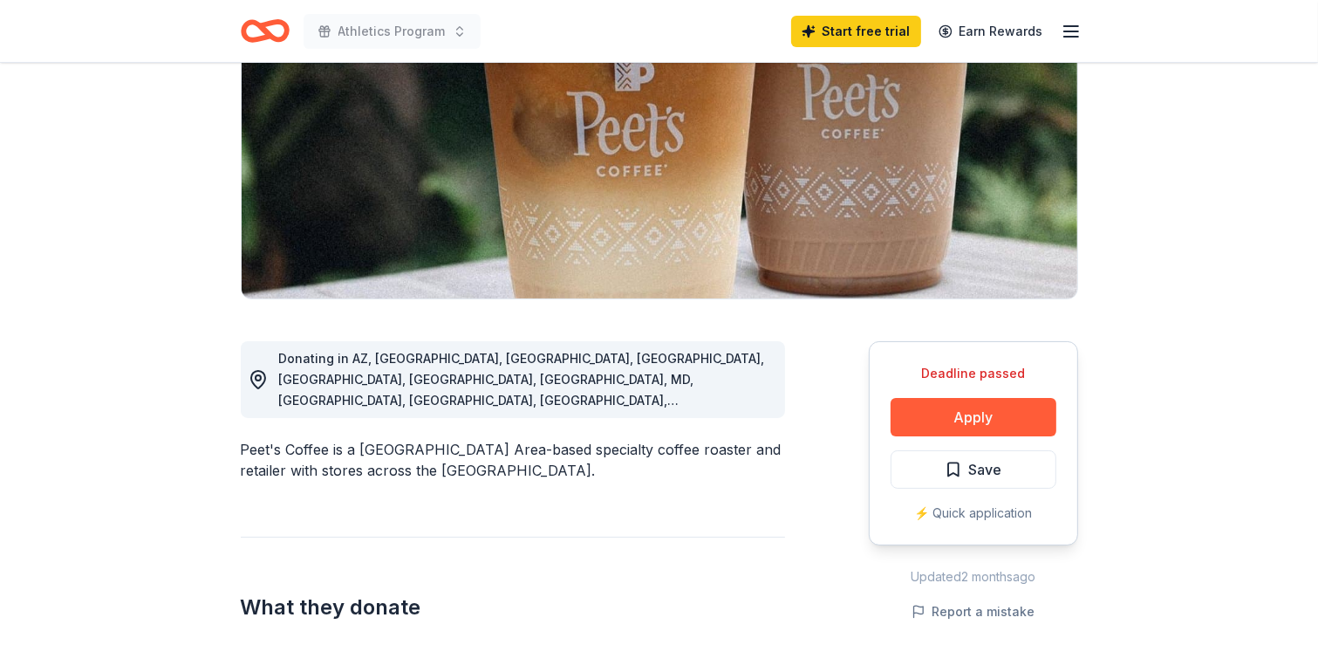
scroll to position [262, 0]
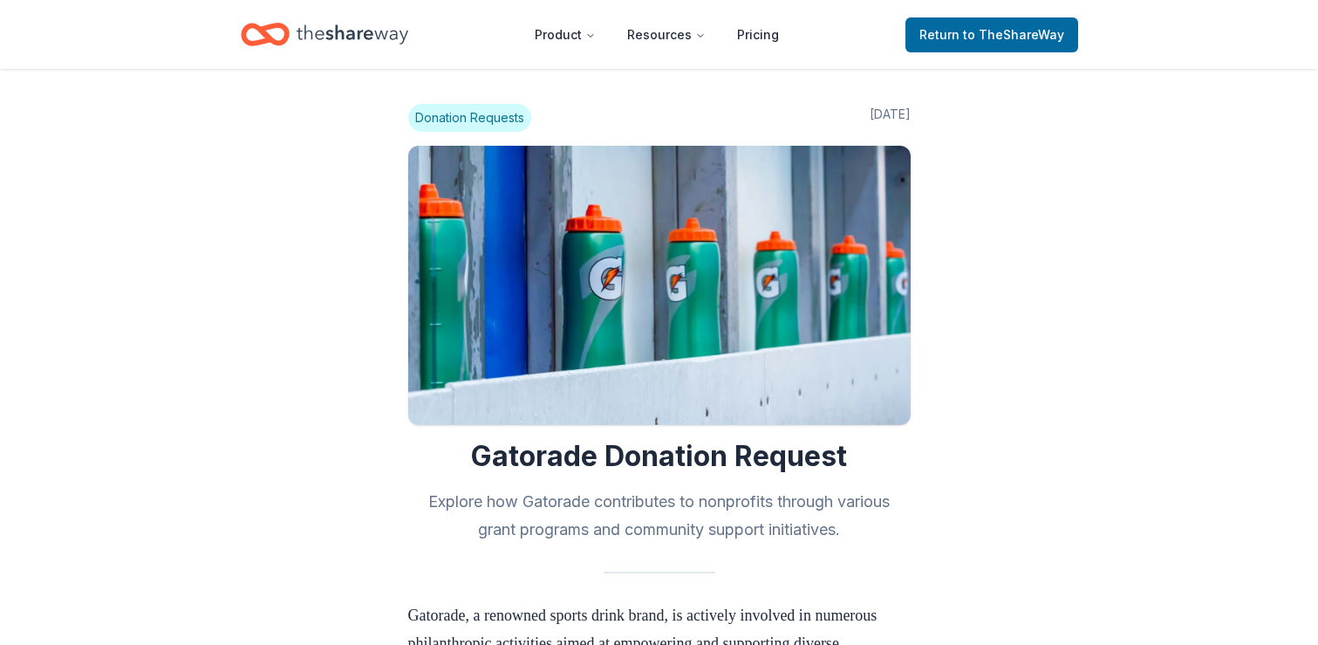
scroll to position [1565, 0]
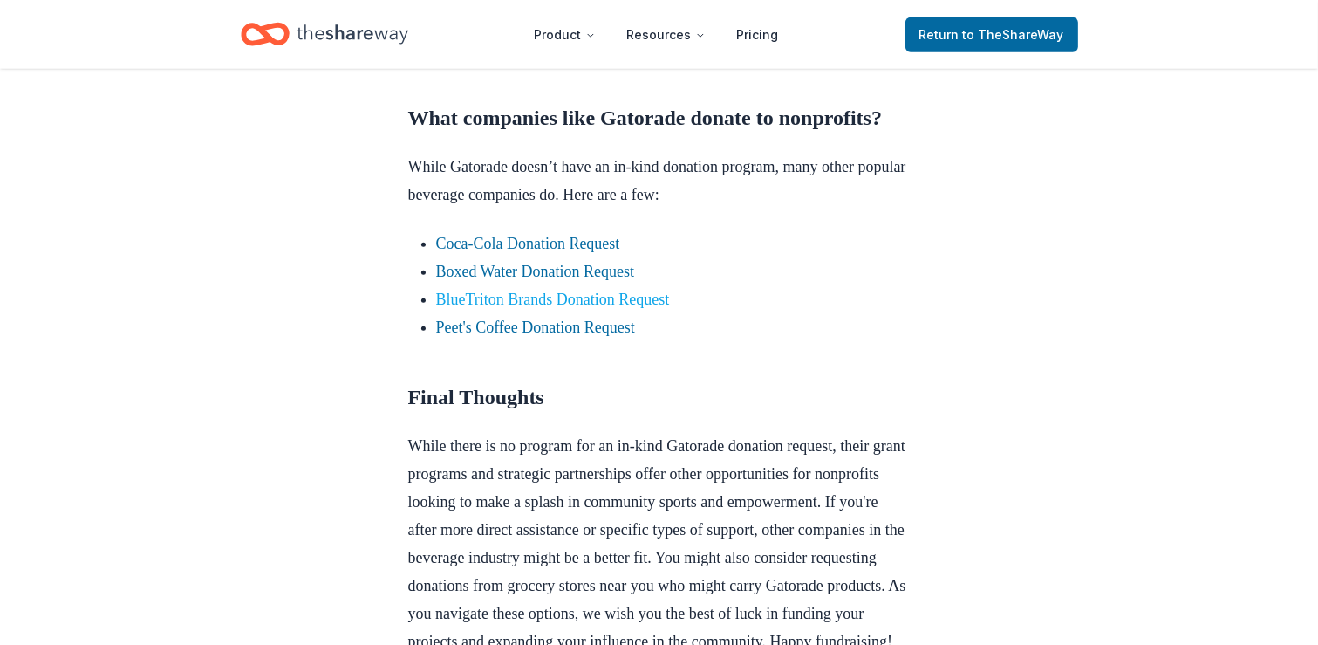
click at [536, 308] on link "BlueTriton Brands Donation Request" at bounding box center [553, 298] width 234 height 17
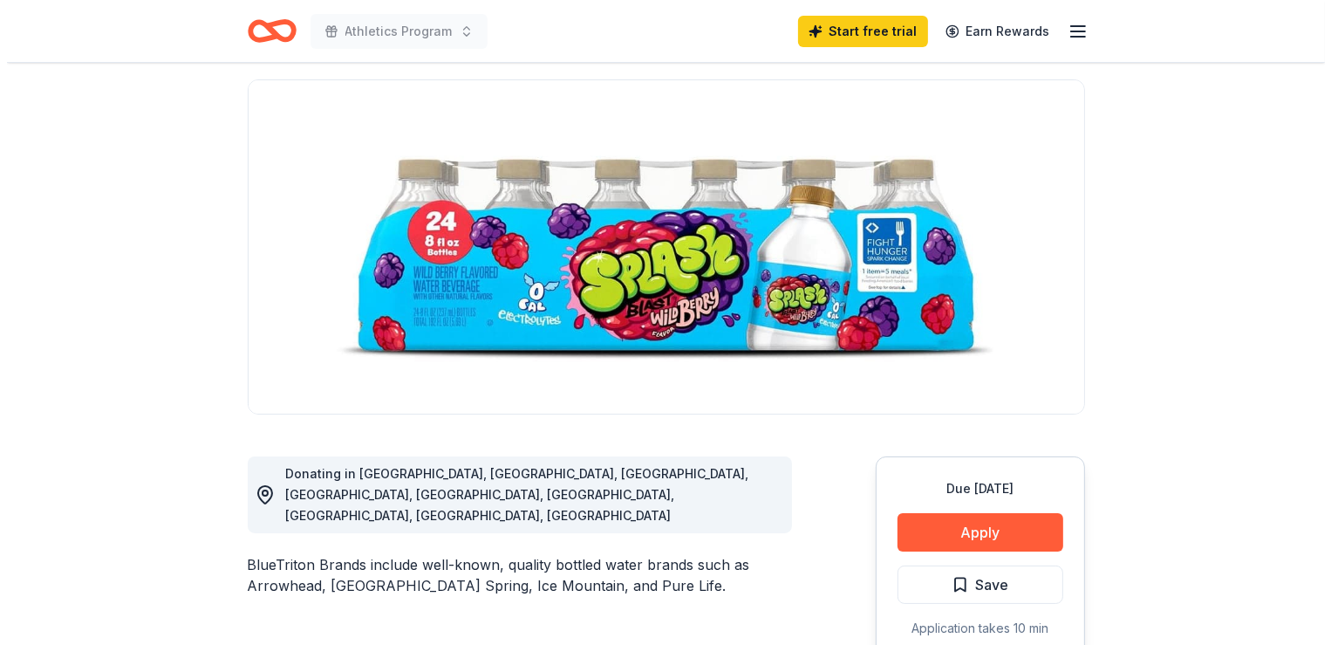
scroll to position [87, 0]
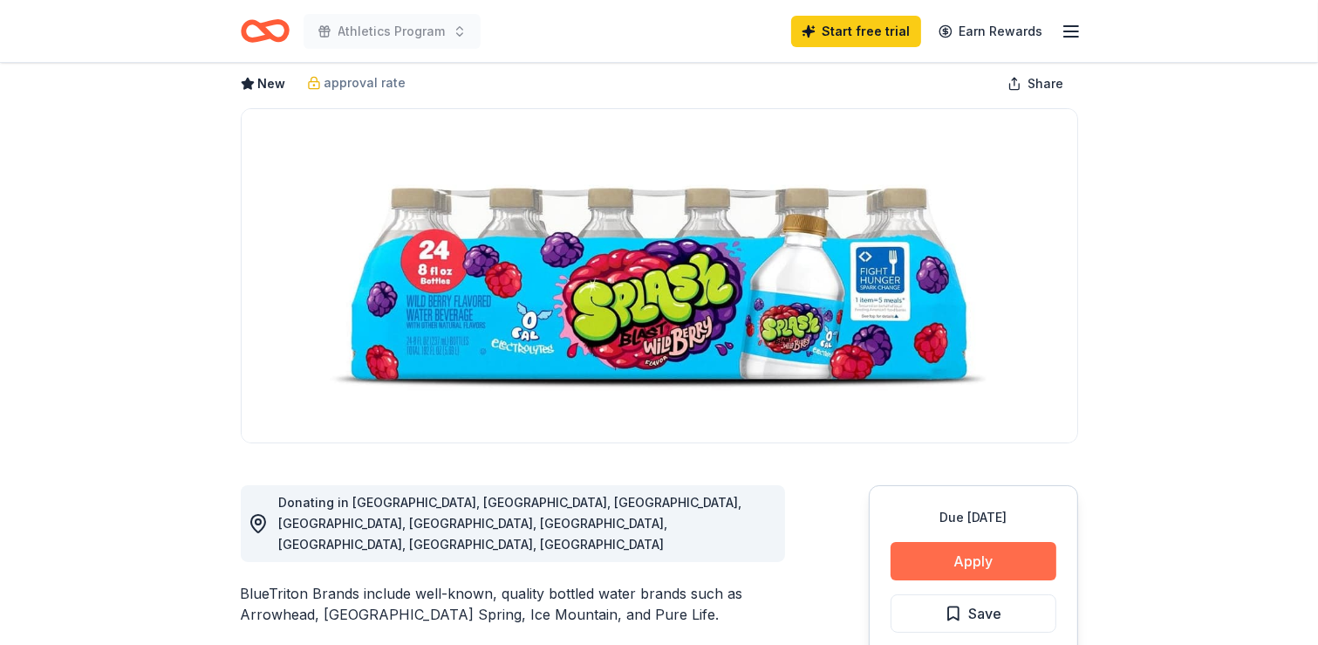
click at [933, 565] on button "Apply" at bounding box center [974, 561] width 166 height 38
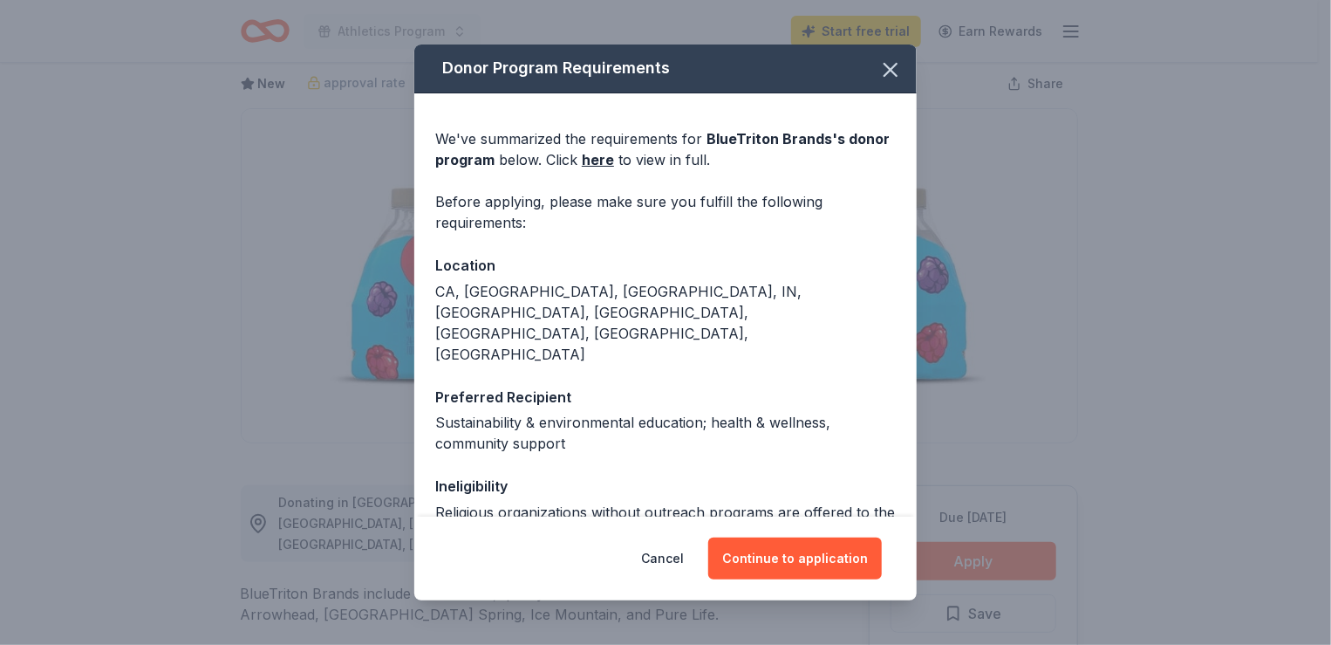
scroll to position [0, 0]
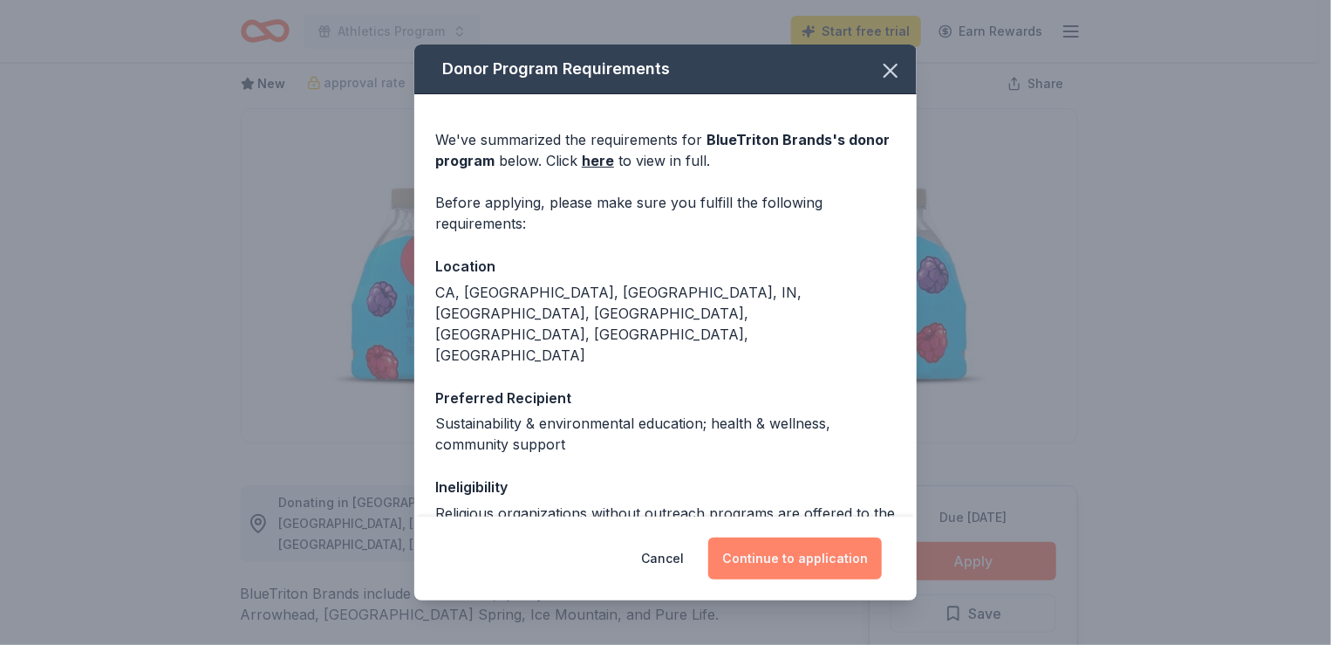
click at [766, 554] on button "Continue to application" at bounding box center [795, 558] width 174 height 42
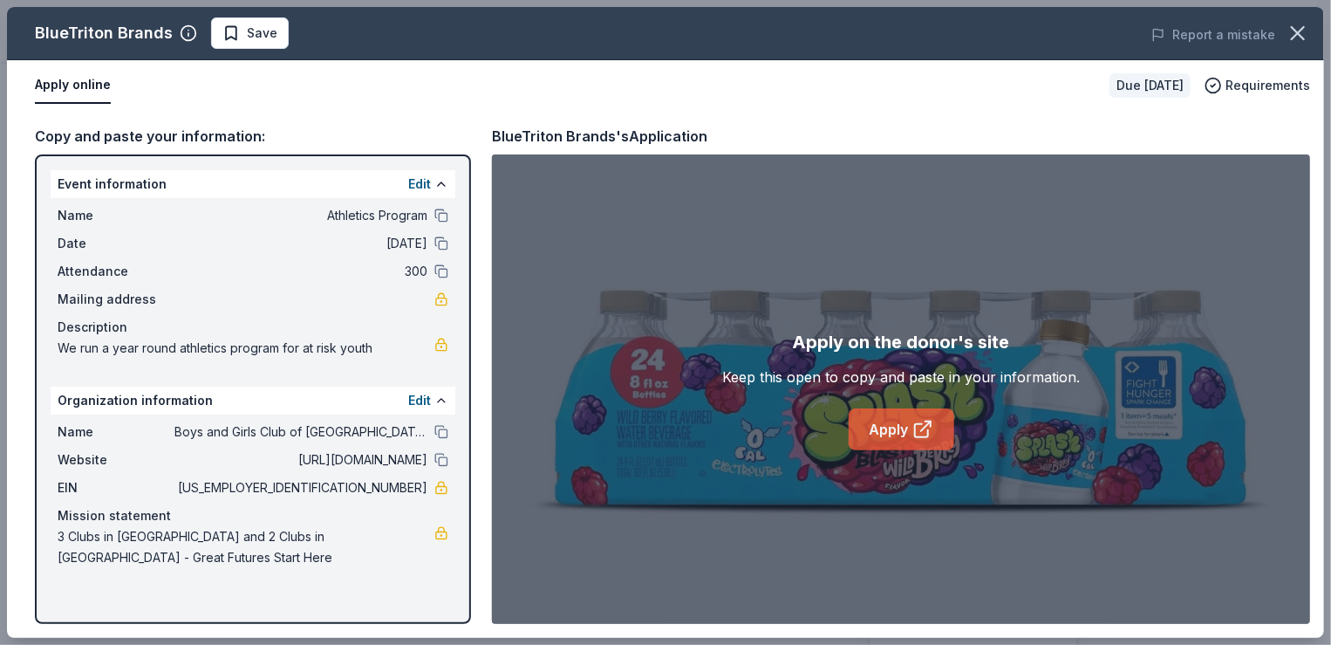
click at [877, 426] on link "Apply" at bounding box center [902, 429] width 106 height 42
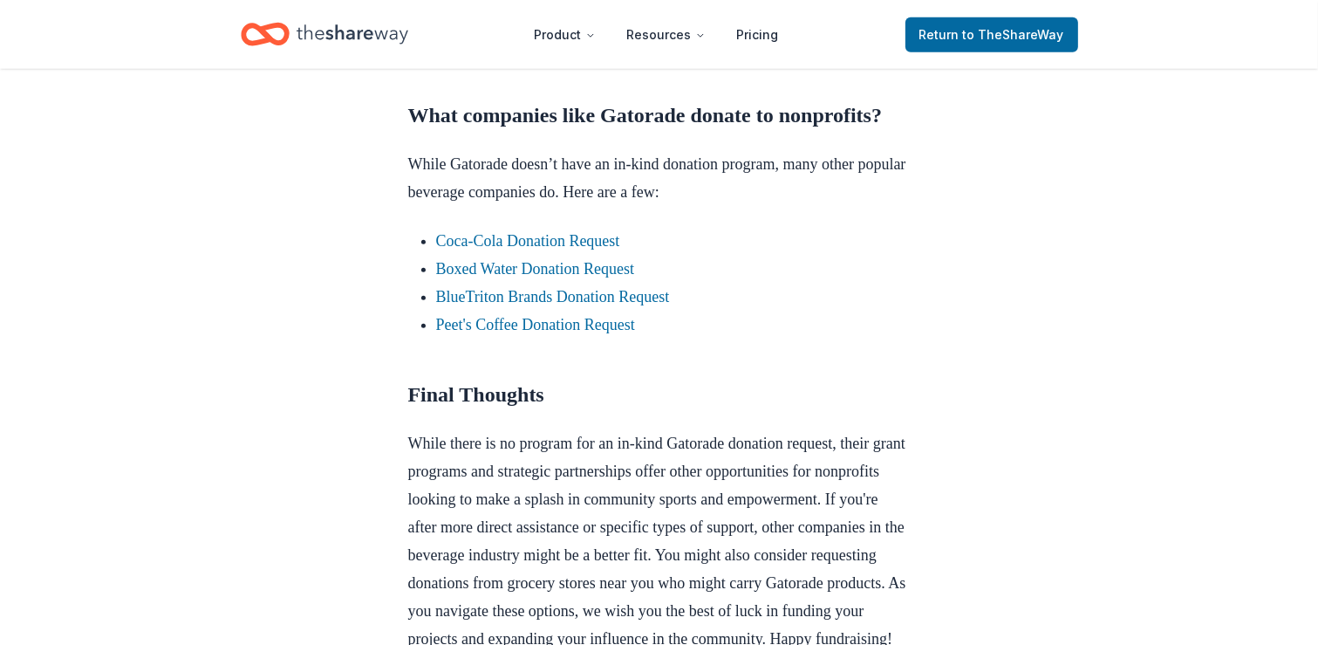
scroll to position [1570, 0]
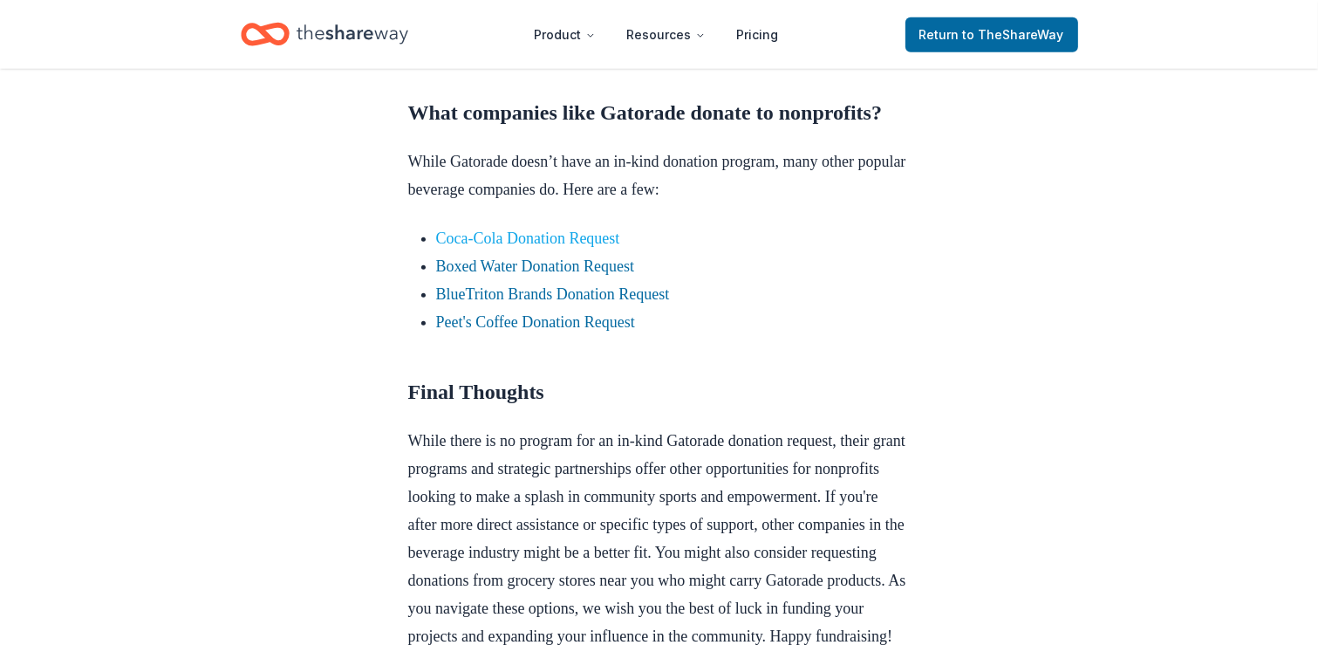
click at [534, 247] on link "Coca-Cola Donation Request" at bounding box center [528, 237] width 184 height 17
